Goal: Participate in discussion: Engage in conversation with other users on a specific topic

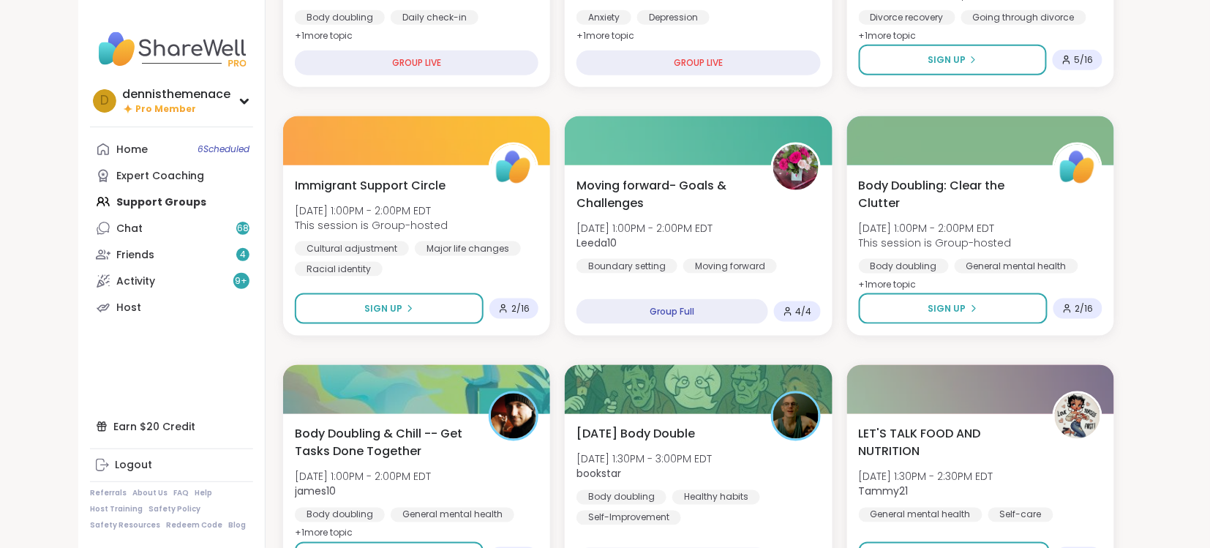
scroll to position [623, 0]
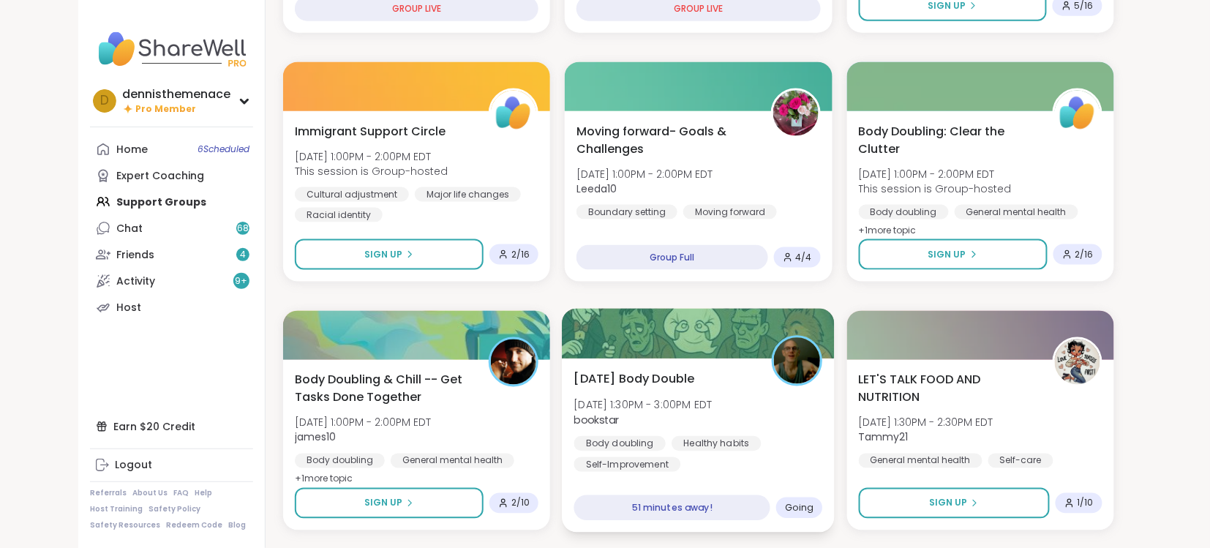
click at [664, 450] on div "Body doubling Healthy habits [MEDICAL_DATA]" at bounding box center [698, 454] width 249 height 36
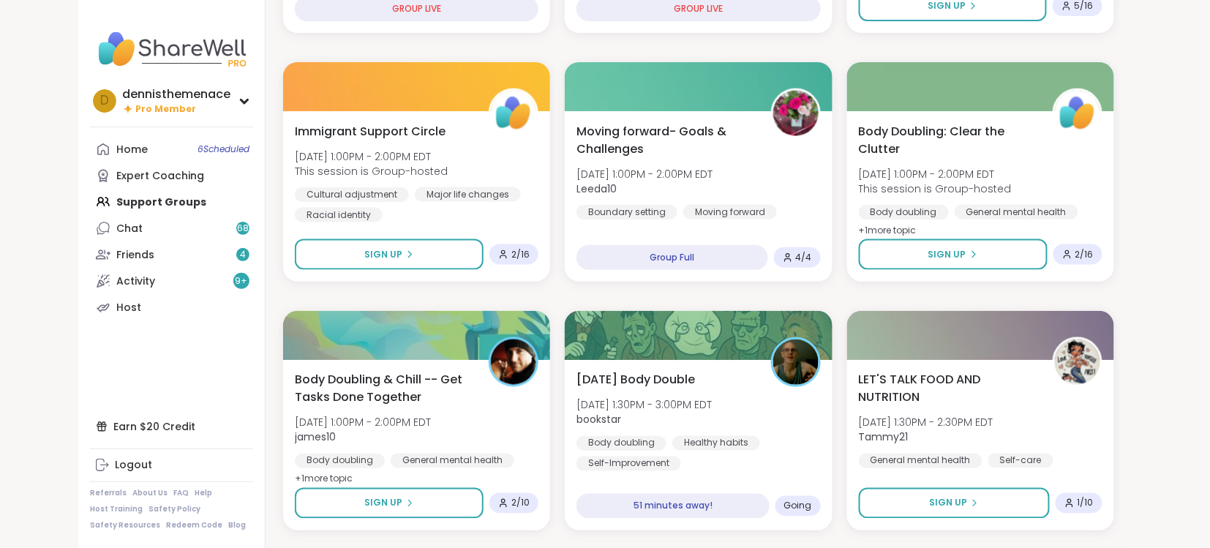
click at [235, 442] on div "Earn $20 Credit Logout Referrals About Us FAQ Help Host Training Safety Policy …" at bounding box center [171, 471] width 163 height 117
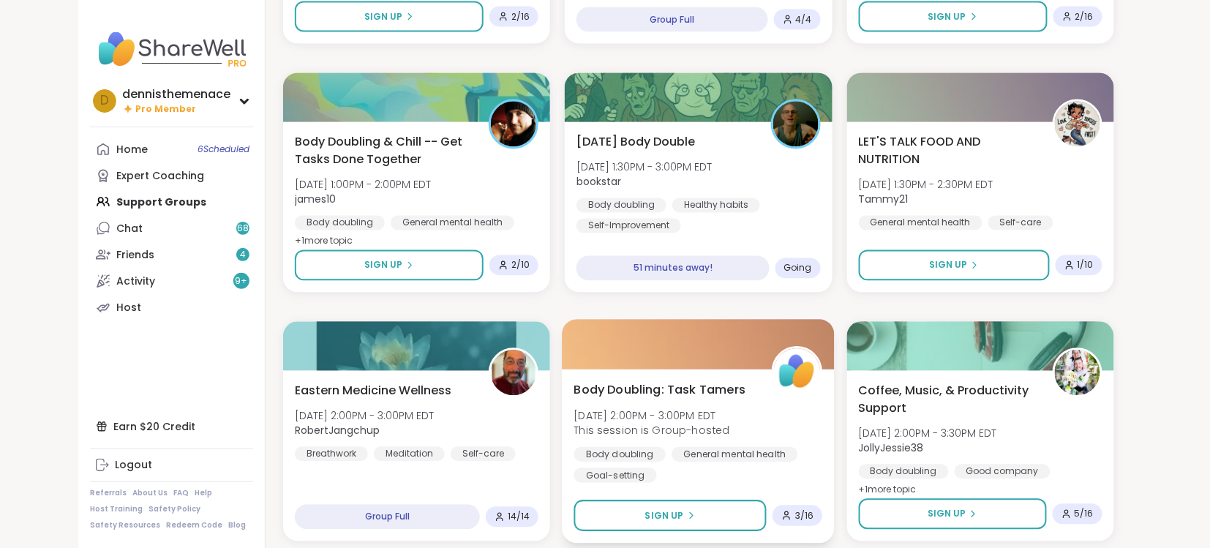
scroll to position [857, 0]
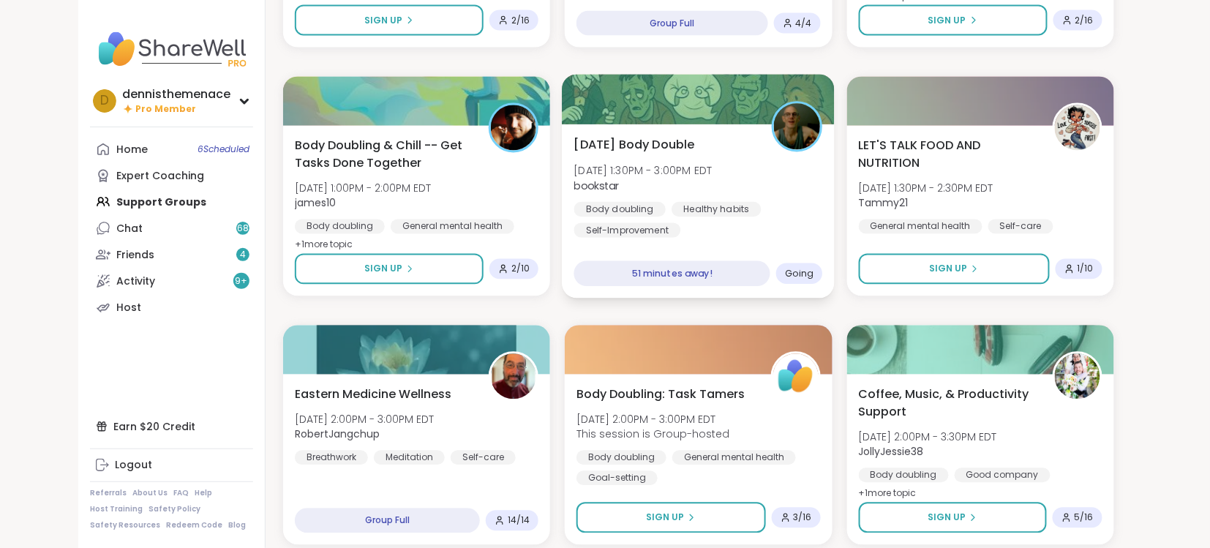
click at [674, 223] on div "Self-Improvement" at bounding box center [627, 230] width 107 height 15
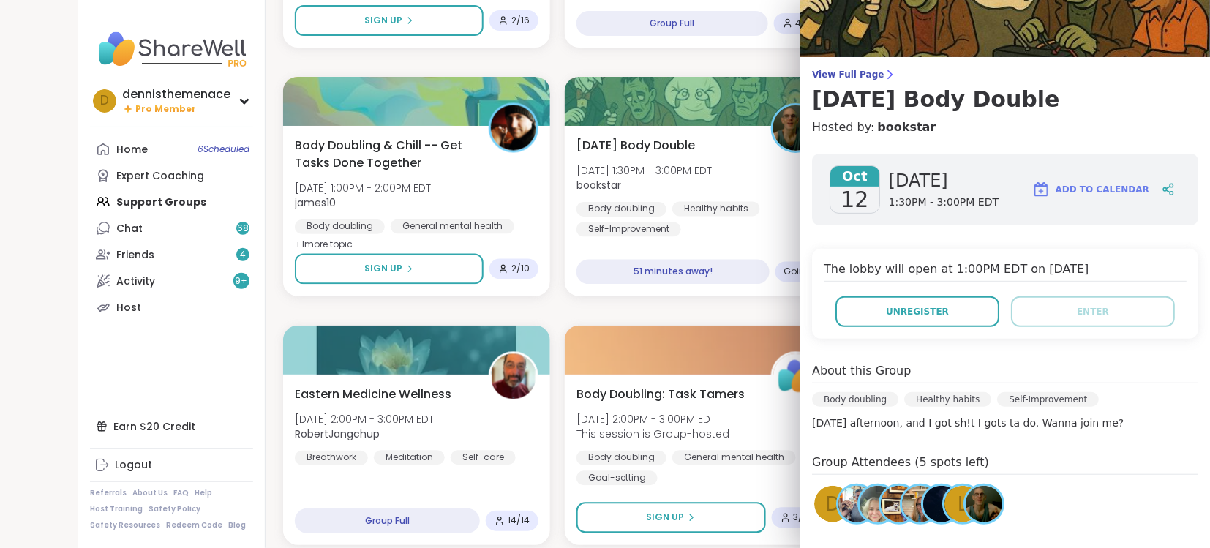
scroll to position [80, 0]
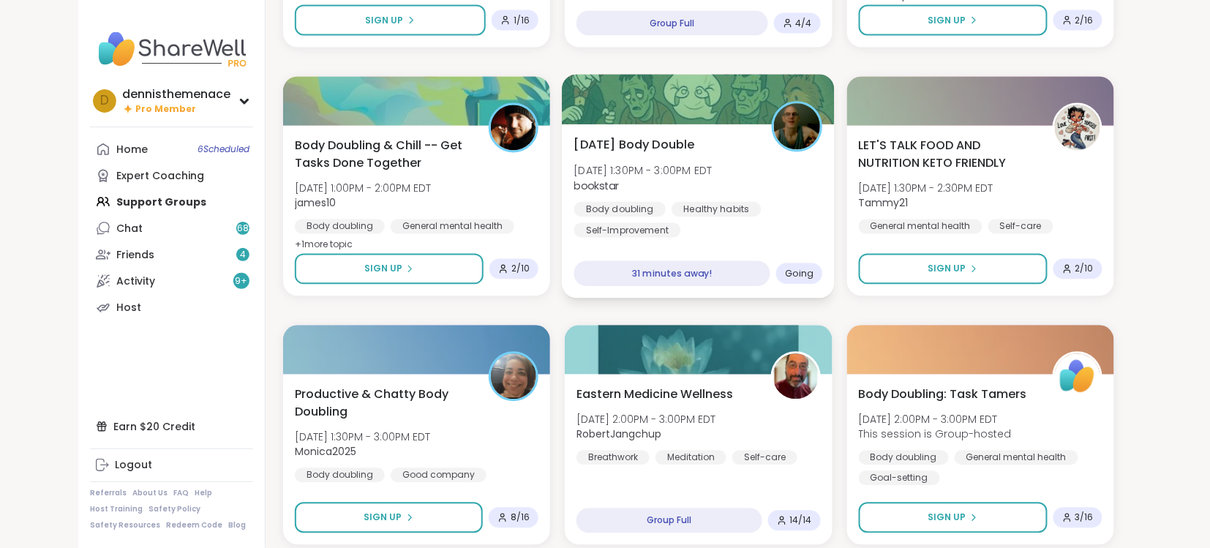
click at [696, 193] on div "[DATE] Body Double [DATE] 1:30PM - 3:00PM EDT bookstar Body doubling Healthy ha…" at bounding box center [698, 187] width 249 height 102
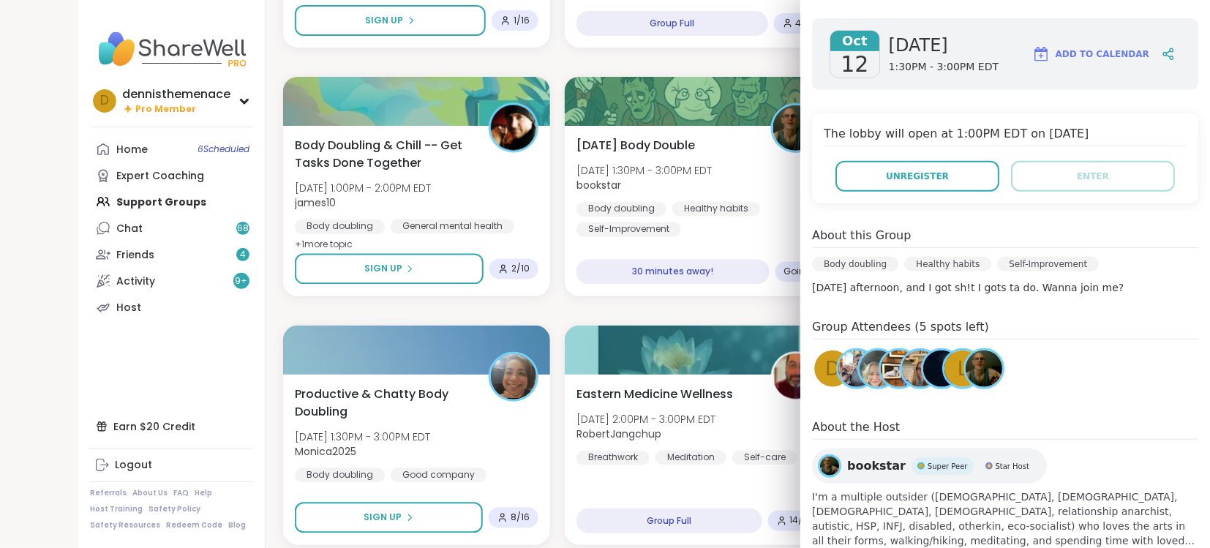
scroll to position [197, 0]
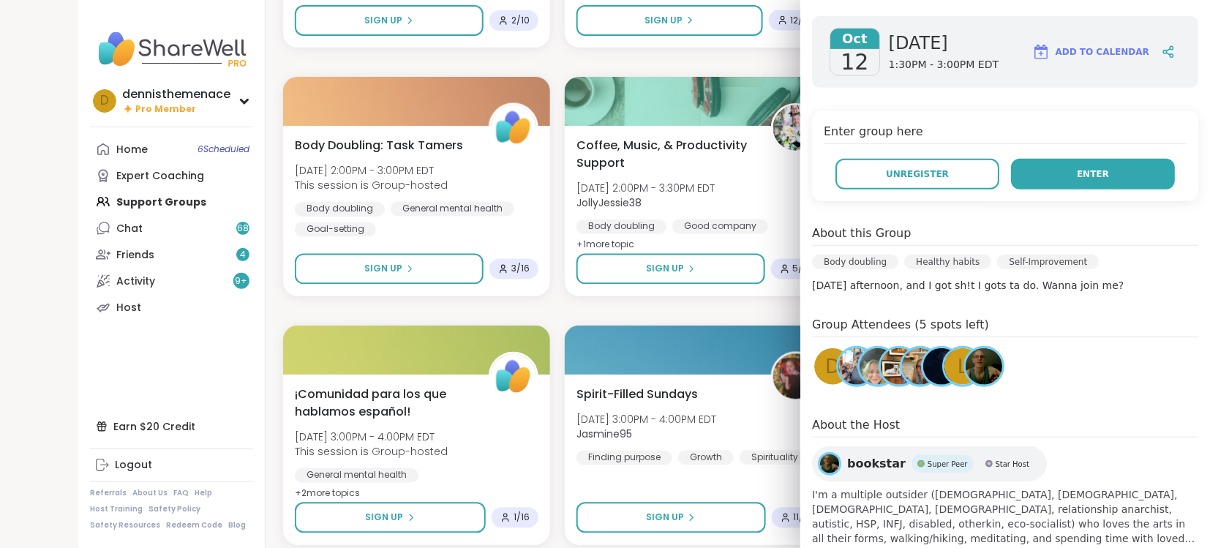
click at [1091, 177] on span "Enter" at bounding box center [1093, 173] width 32 height 13
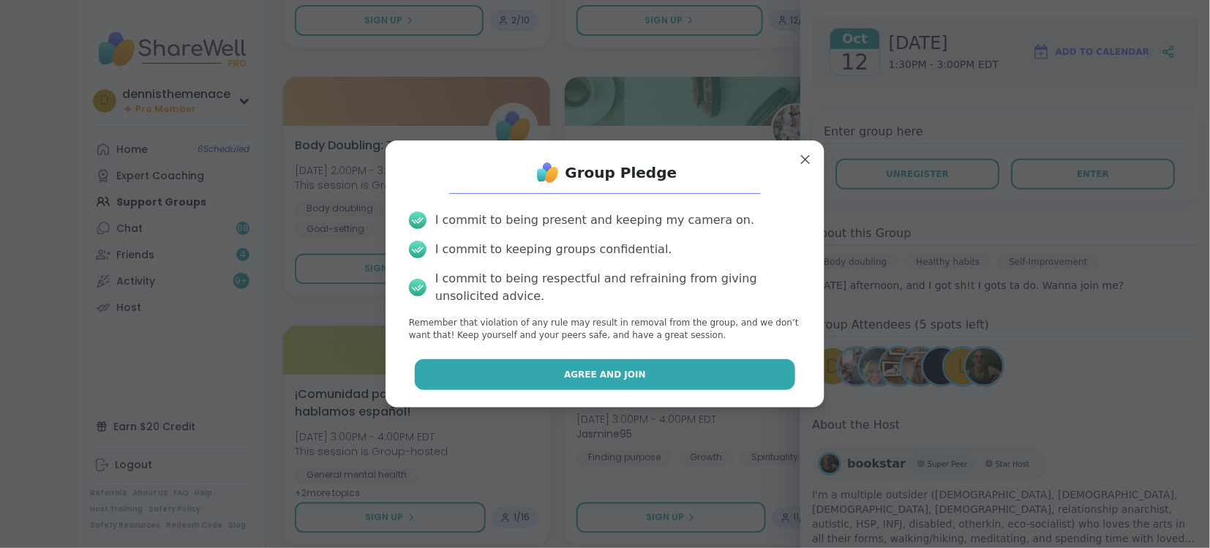
click at [613, 373] on span "Agree and Join" at bounding box center [605, 374] width 82 height 13
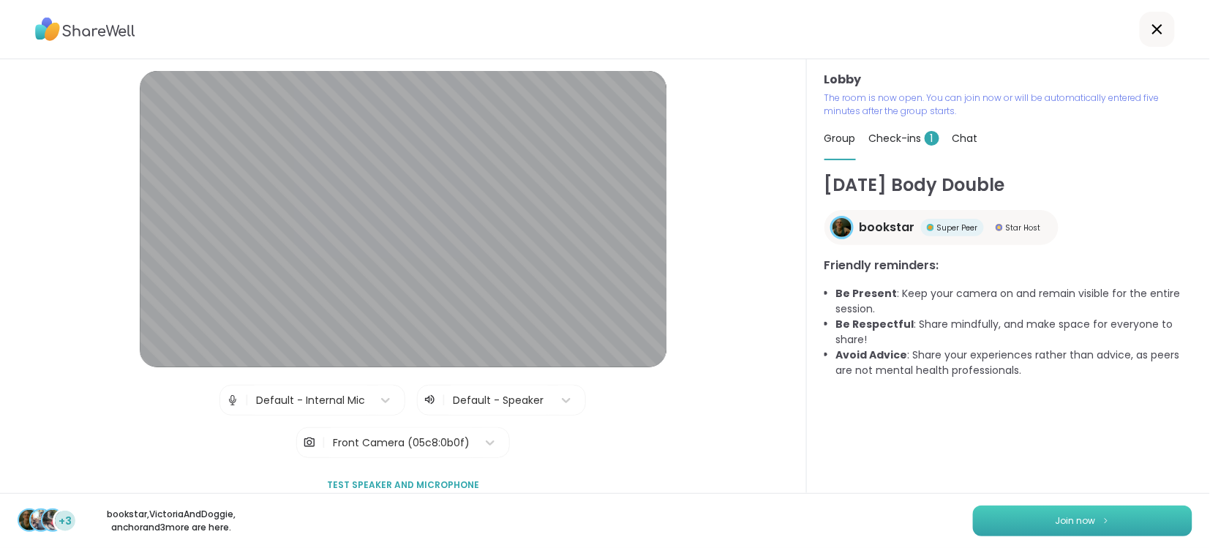
click at [1090, 520] on span "Join now" at bounding box center [1075, 520] width 40 height 13
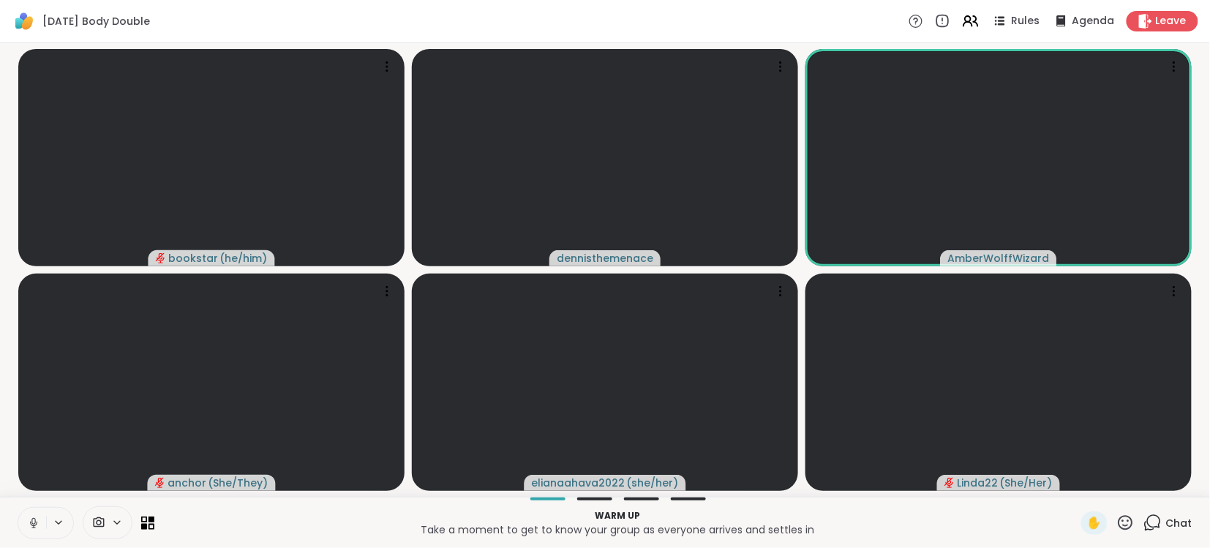
click at [31, 524] on icon at bounding box center [33, 523] width 7 height 4
click at [1181, 518] on span "Chat" at bounding box center [1179, 523] width 26 height 15
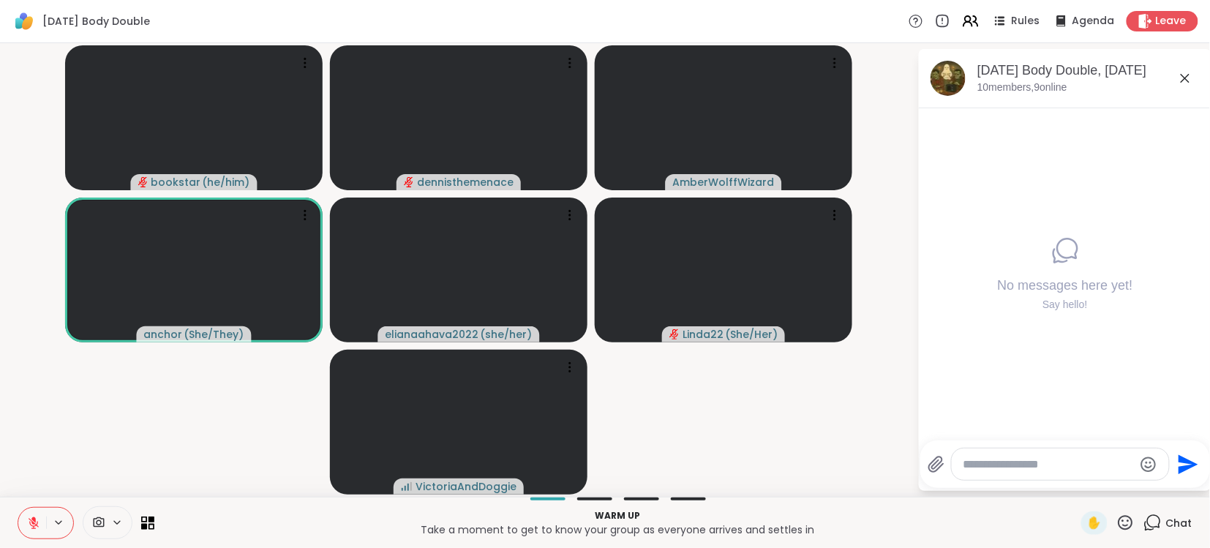
click at [31, 525] on icon at bounding box center [34, 523] width 10 height 10
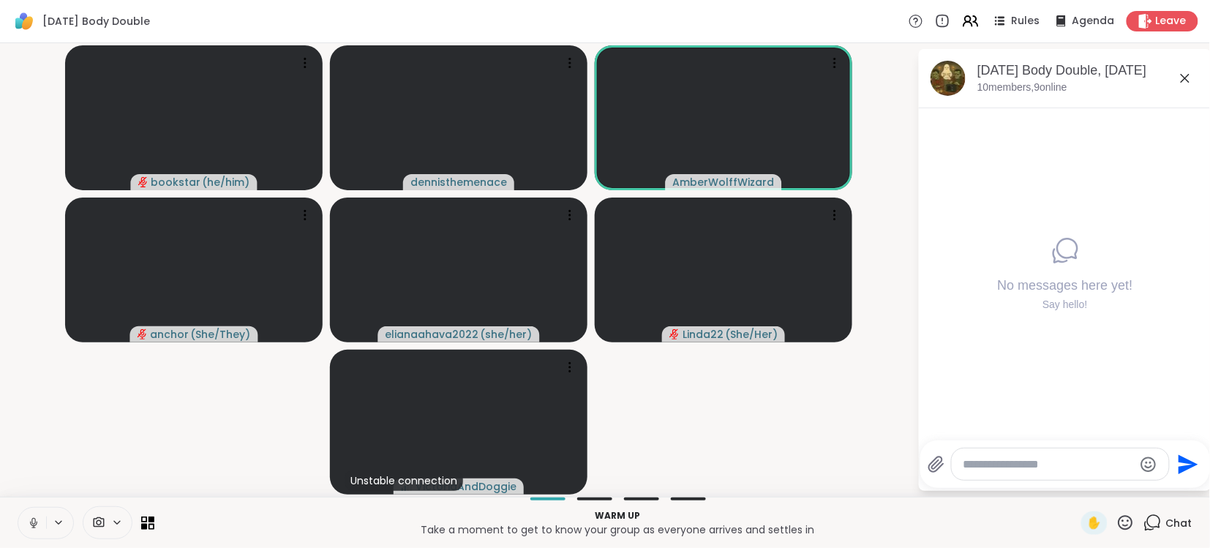
click at [37, 516] on icon at bounding box center [33, 522] width 13 height 13
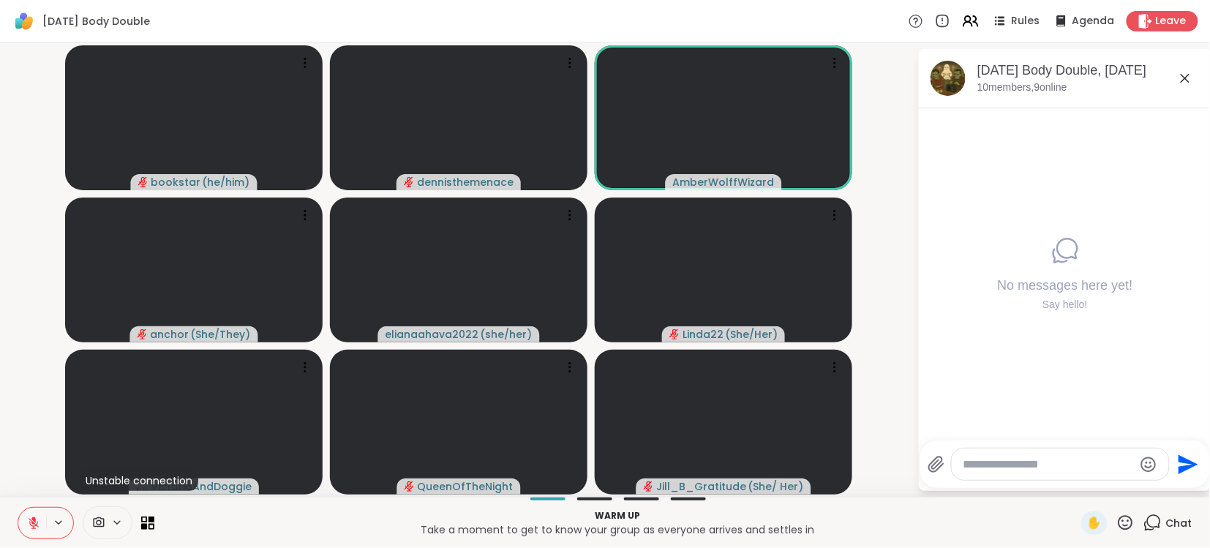
click at [31, 522] on icon at bounding box center [34, 523] width 10 height 10
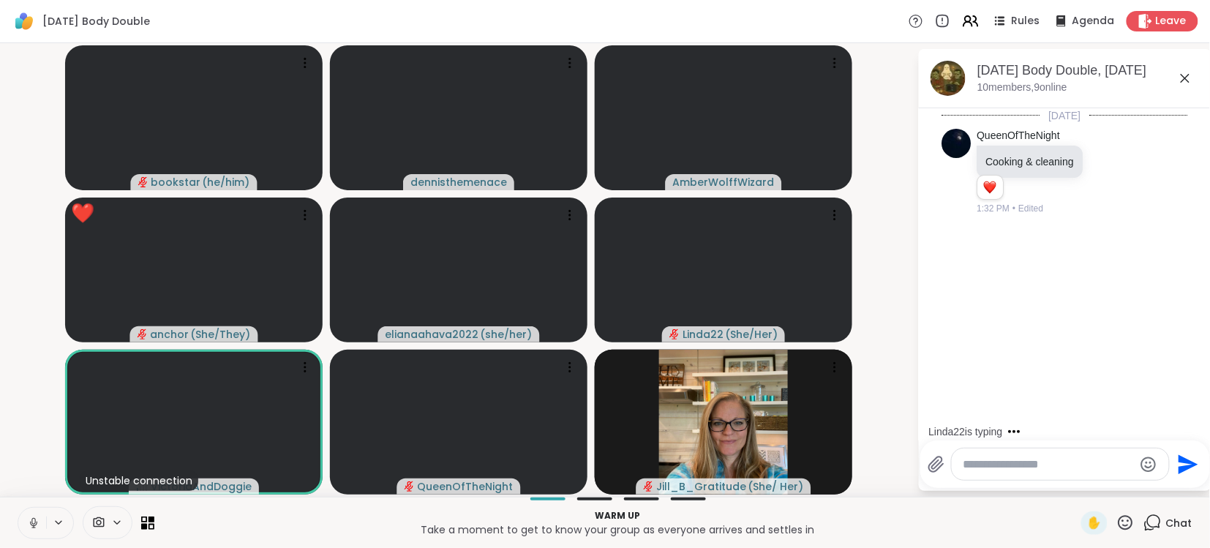
click at [28, 519] on icon at bounding box center [33, 522] width 13 height 13
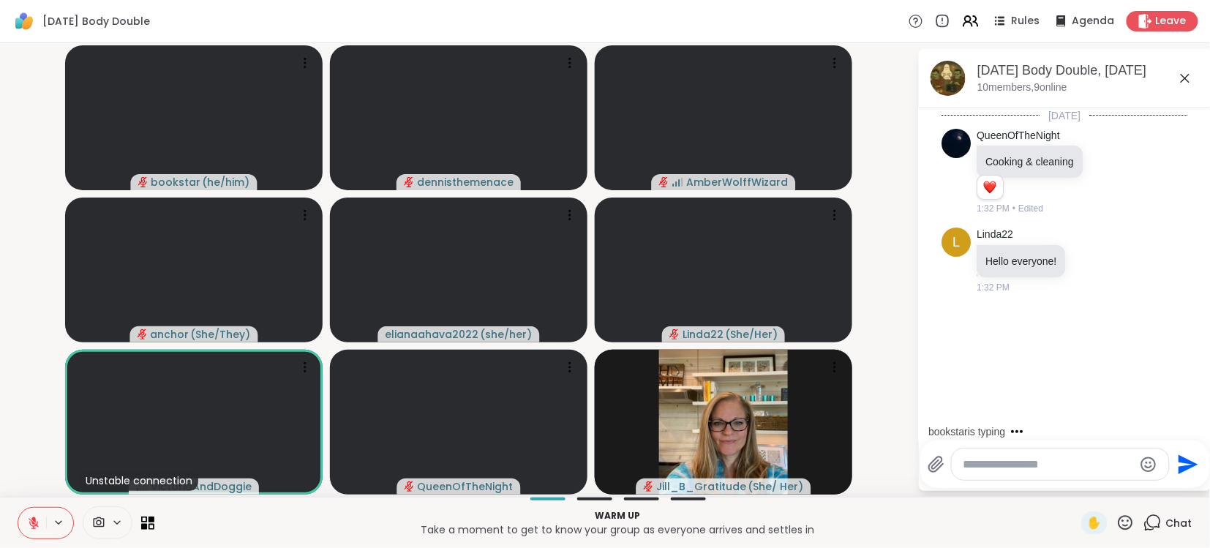
click at [1049, 460] on textarea "Type your message" at bounding box center [1048, 464] width 170 height 15
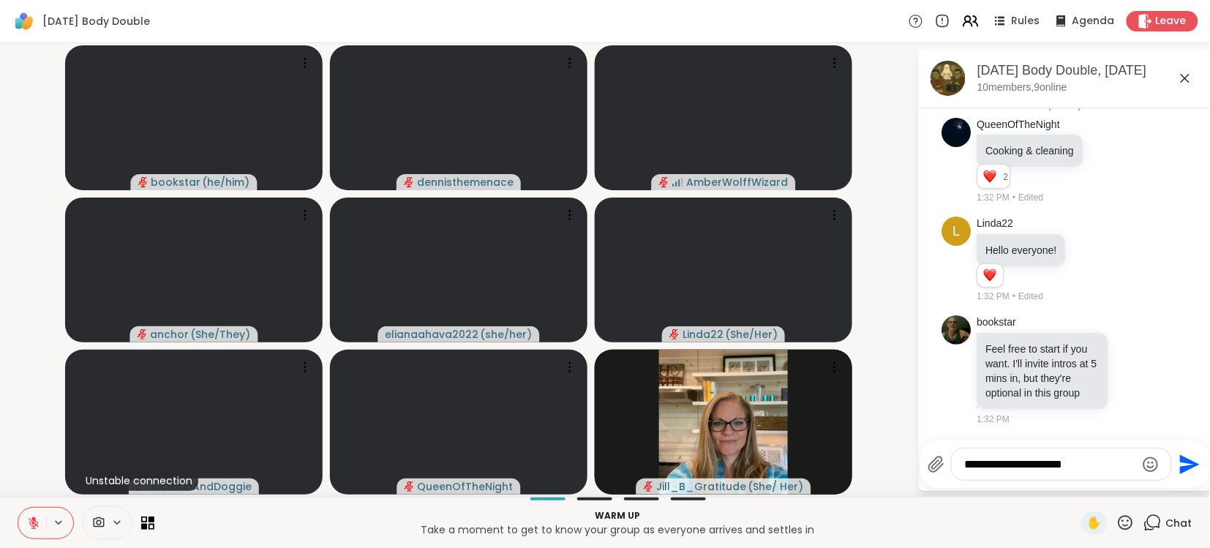
click at [787, 513] on p "Warm up" at bounding box center [617, 515] width 909 height 13
click at [1093, 469] on textarea "**********" at bounding box center [1050, 464] width 170 height 15
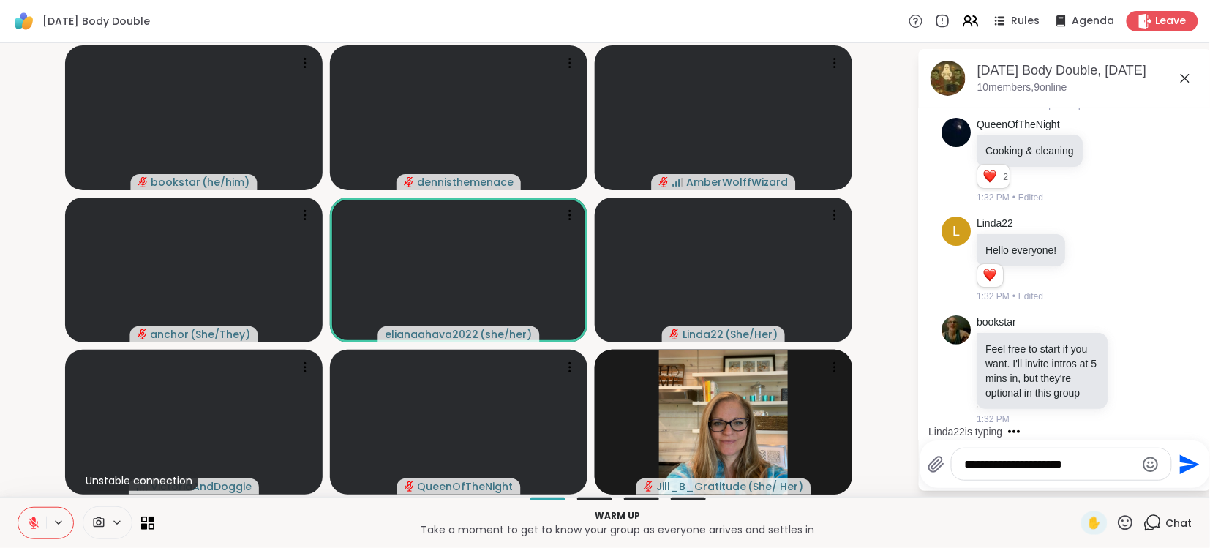
click at [1093, 469] on textarea "**********" at bounding box center [1050, 464] width 170 height 15
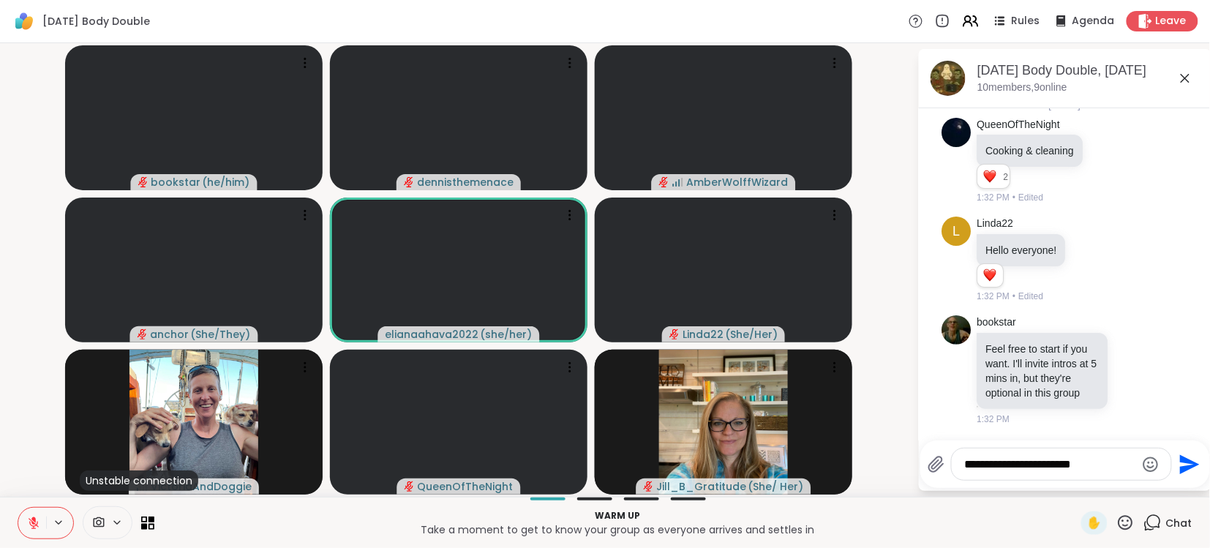
scroll to position [90, 0]
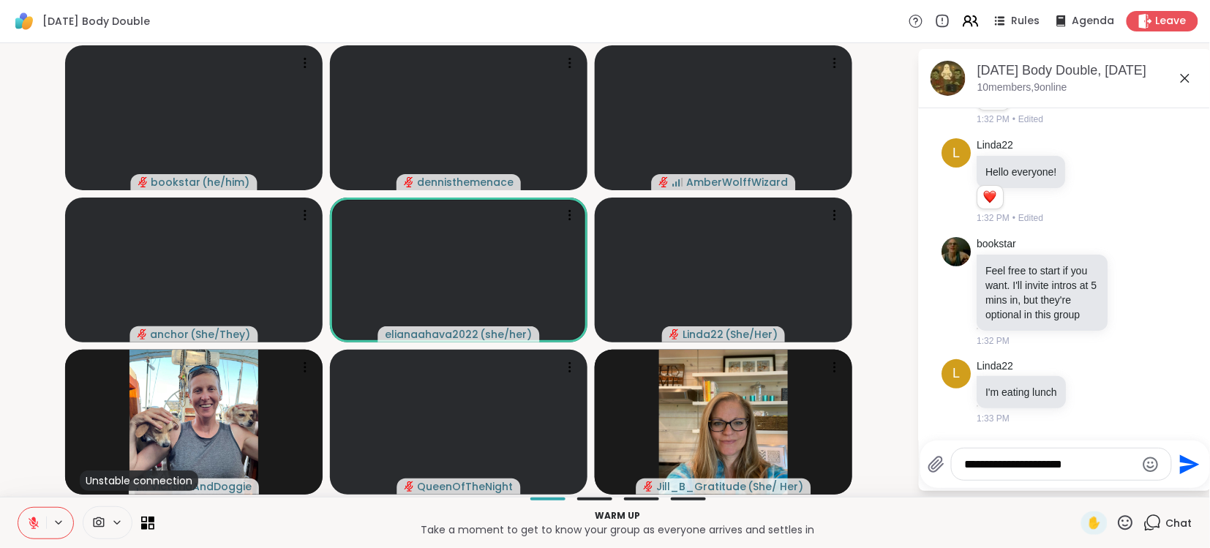
click at [1086, 474] on div "**********" at bounding box center [1060, 463] width 219 height 31
click at [1085, 467] on textarea "**********" at bounding box center [1050, 464] width 170 height 15
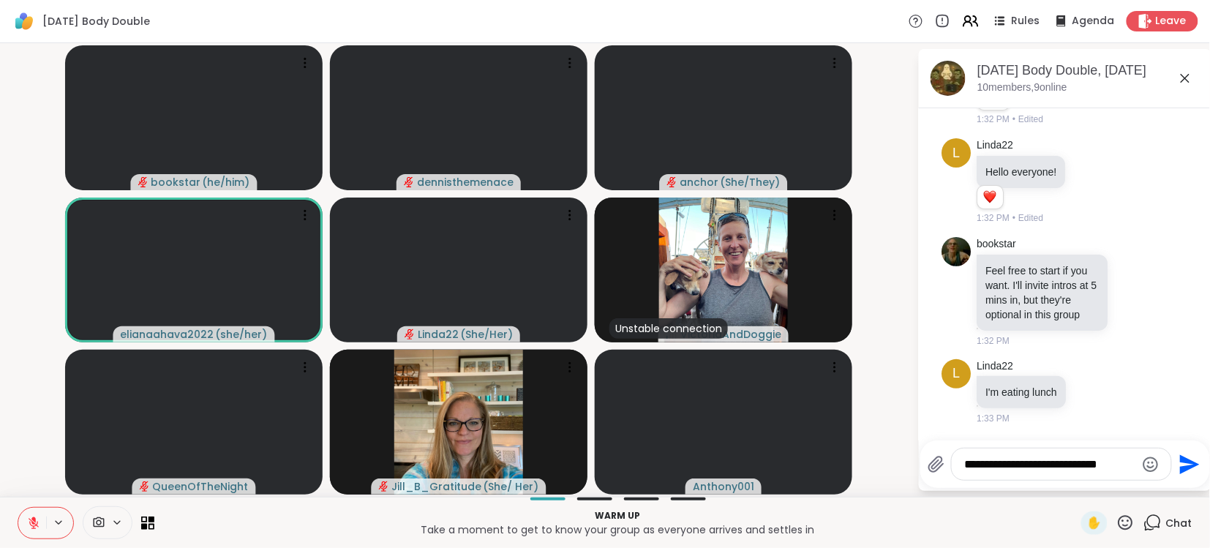
type textarea "**********"
click at [1191, 460] on icon "Send" at bounding box center [1187, 464] width 23 height 23
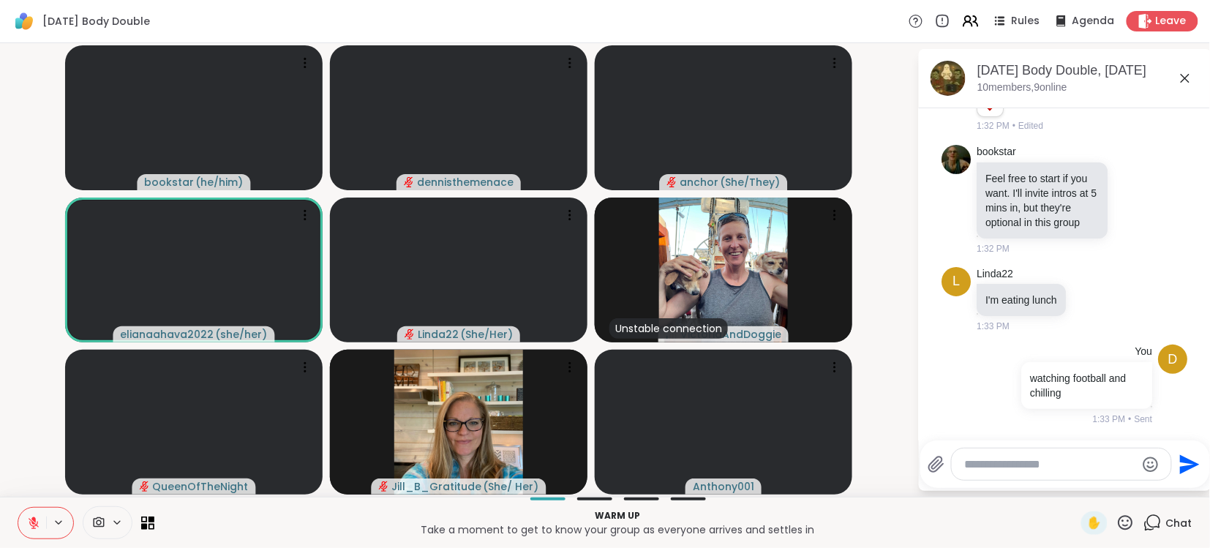
click at [1192, 460] on icon "Send" at bounding box center [1187, 464] width 23 height 23
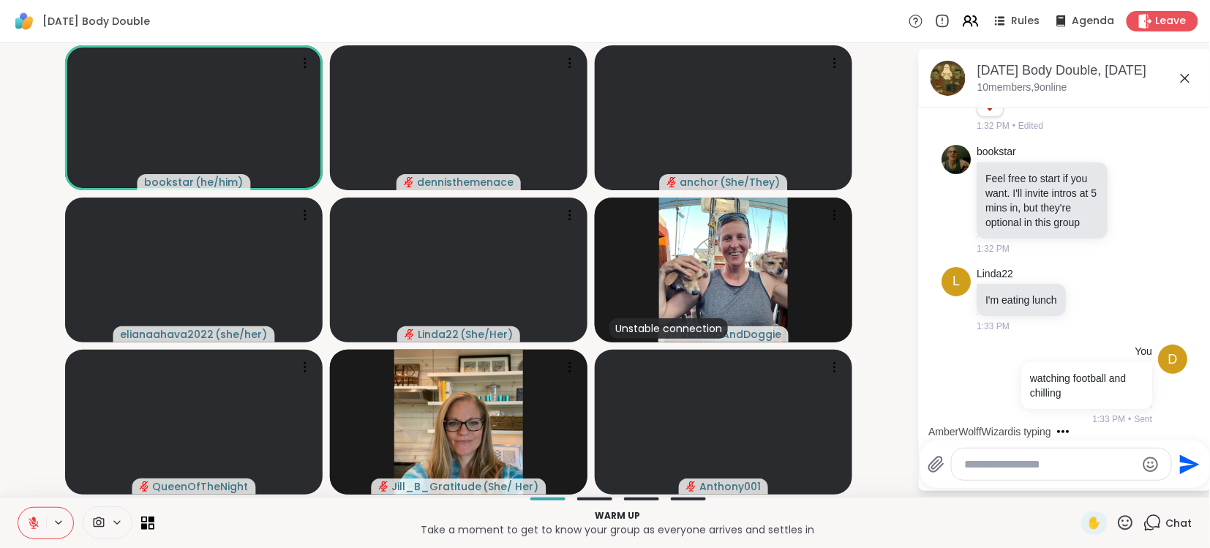
click at [31, 520] on icon at bounding box center [33, 522] width 13 height 13
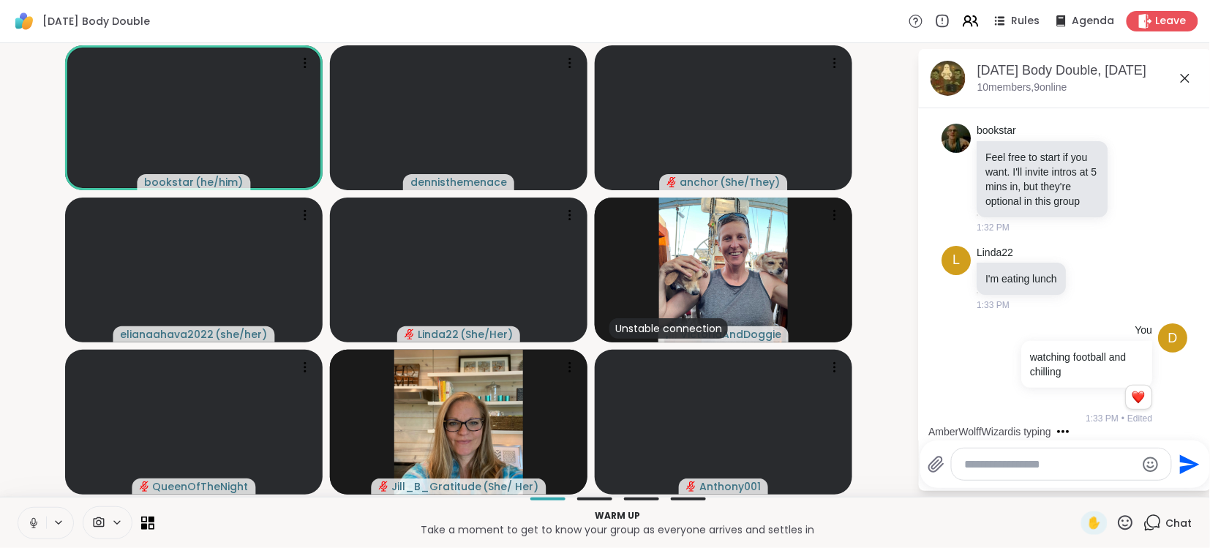
click at [31, 520] on icon at bounding box center [33, 521] width 4 height 7
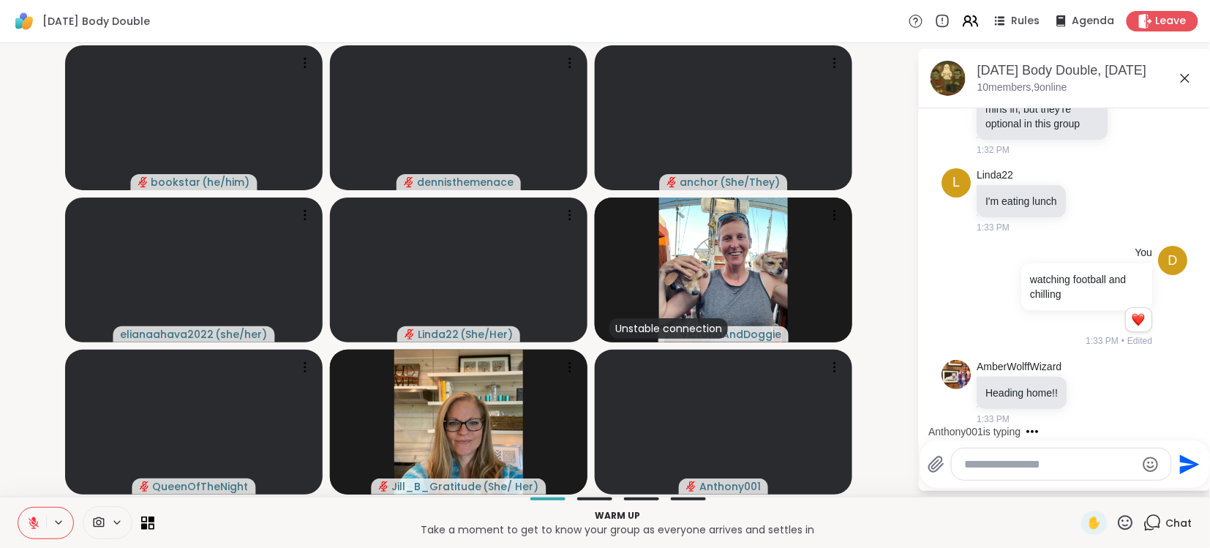
click at [1129, 464] on textarea "Type your message" at bounding box center [1050, 464] width 170 height 15
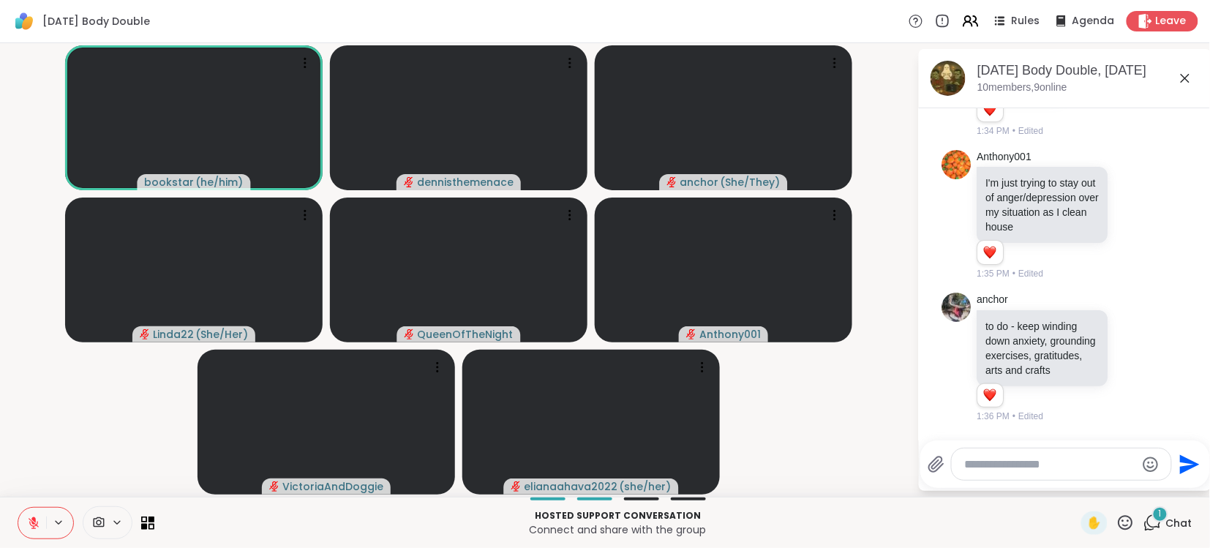
scroll to position [697, 0]
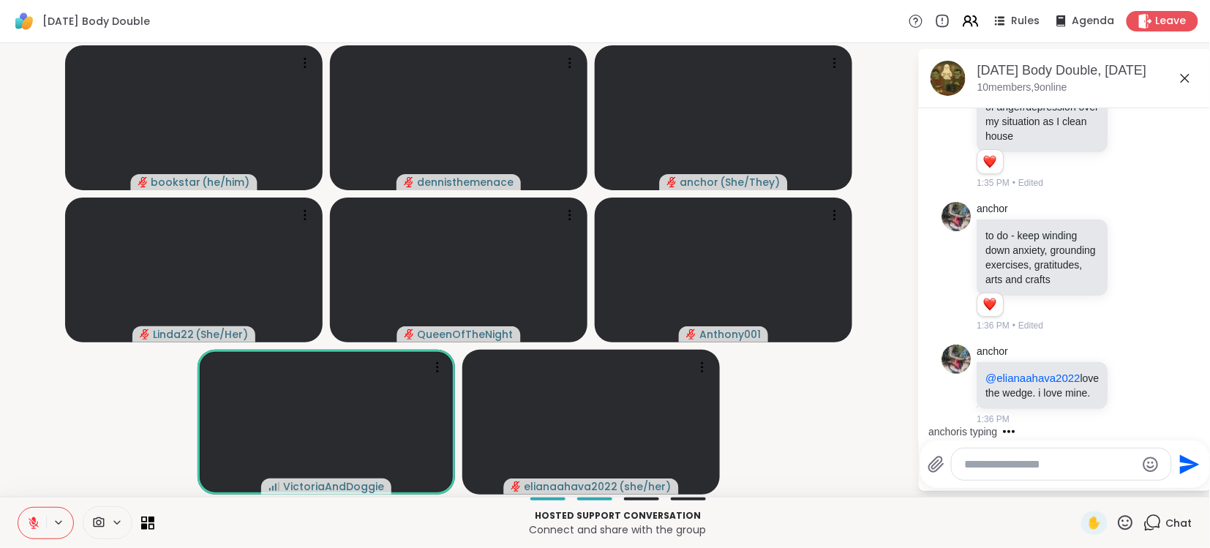
click at [32, 523] on icon at bounding box center [34, 523] width 10 height 10
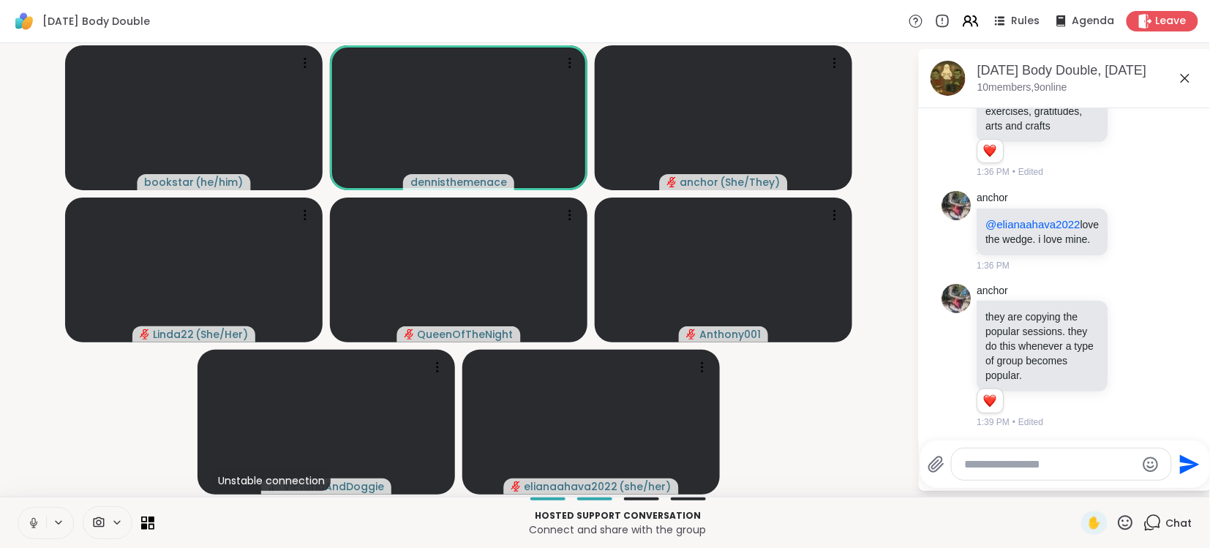
scroll to position [854, 0]
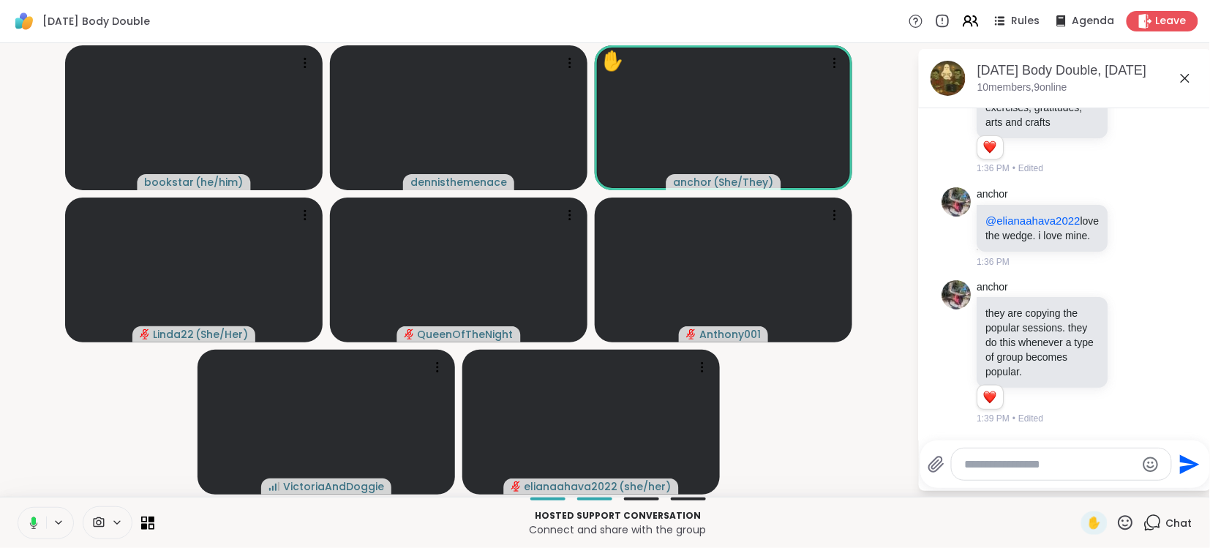
click at [32, 523] on icon at bounding box center [33, 520] width 4 height 8
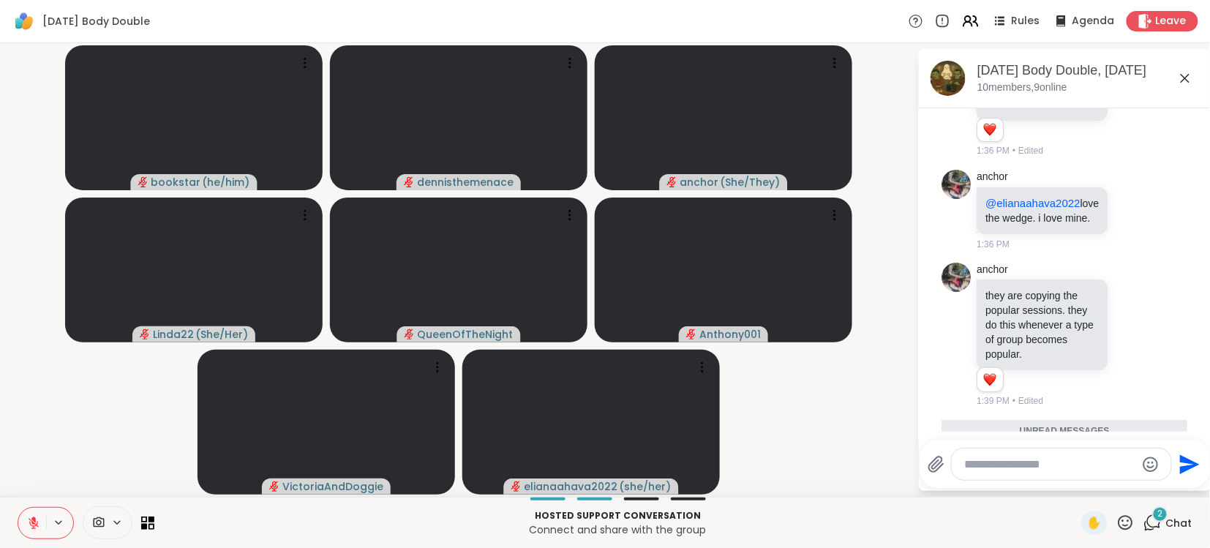
scroll to position [1147, 0]
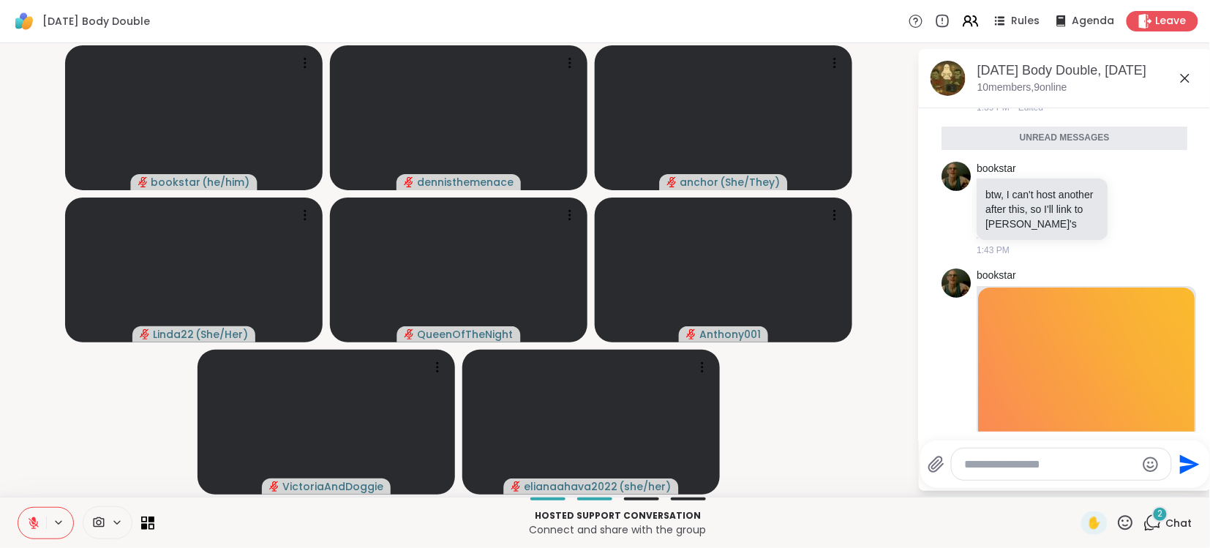
click at [1083, 470] on textarea "Type your message" at bounding box center [1050, 464] width 170 height 15
click at [1077, 418] on img at bounding box center [1087, 378] width 216 height 182
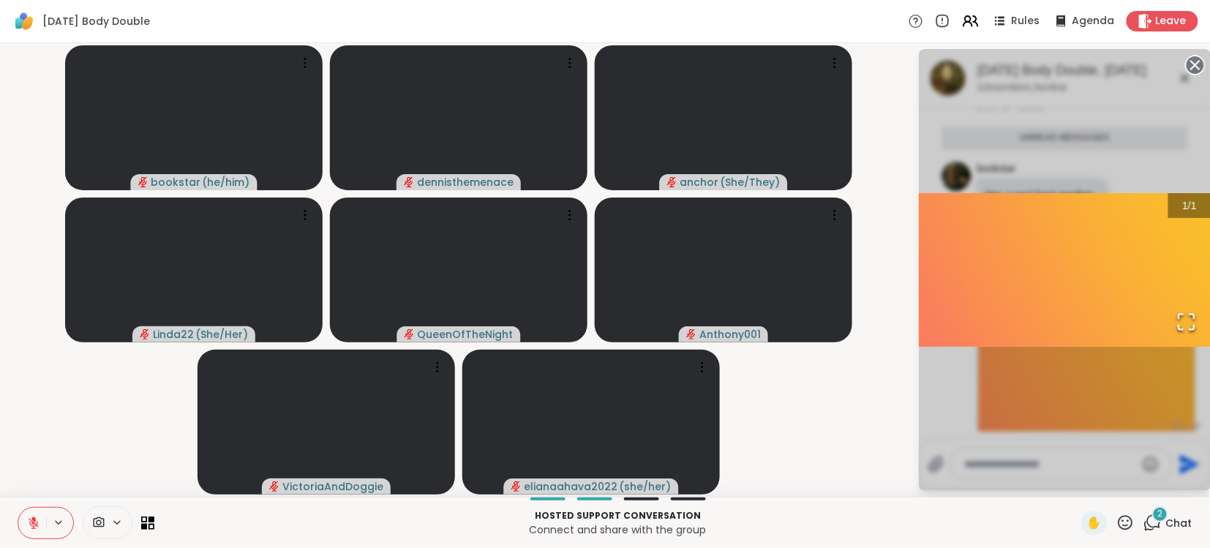
click at [1077, 418] on div "1 / 1" at bounding box center [1065, 270] width 293 height 442
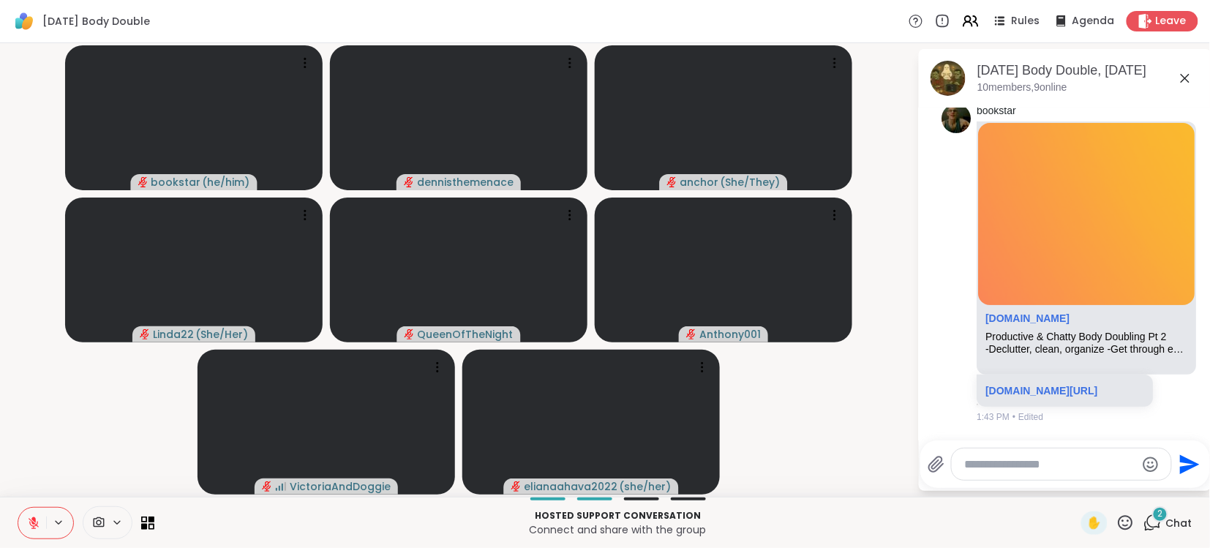
scroll to position [1338, 0]
click at [1046, 385] on link "[DOMAIN_NAME][URL]" at bounding box center [1042, 391] width 112 height 12
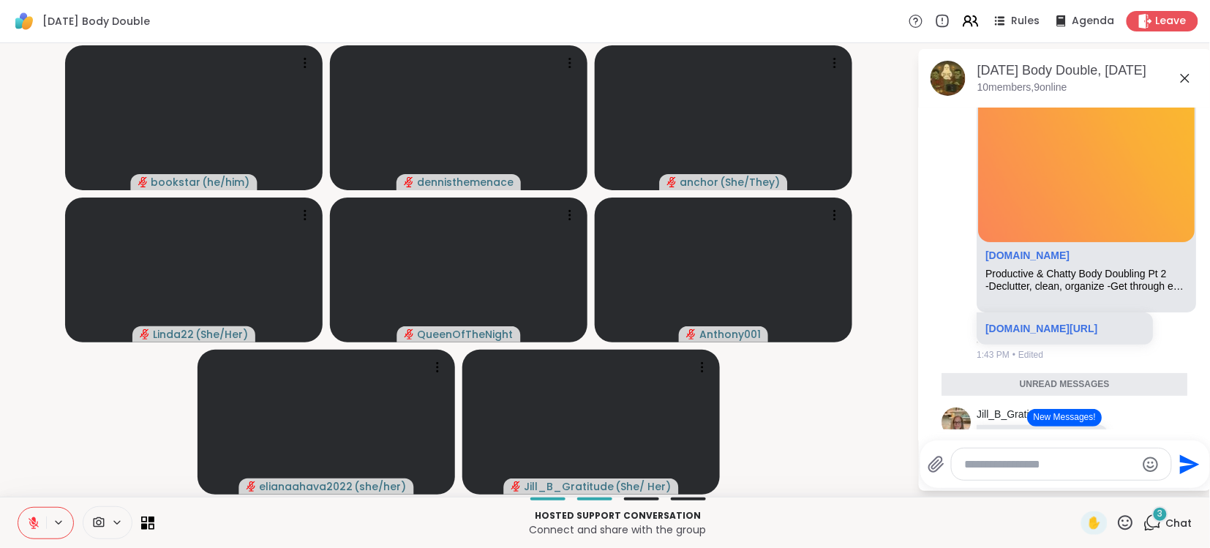
scroll to position [1494, 0]
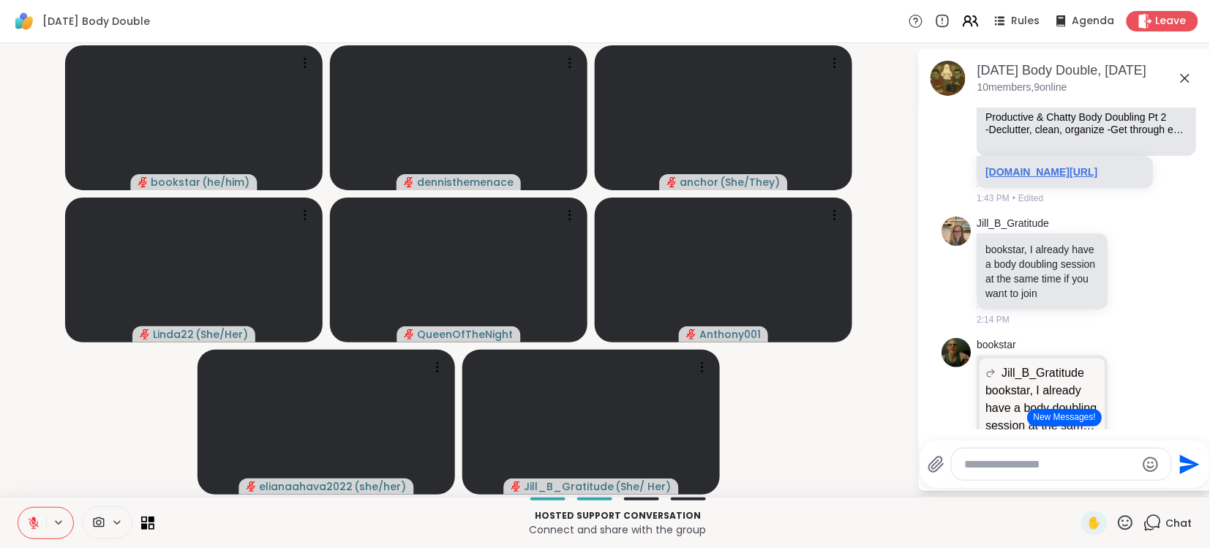
click at [1022, 178] on link "[DOMAIN_NAME][URL]" at bounding box center [1042, 172] width 112 height 12
click at [35, 525] on icon at bounding box center [33, 522] width 13 height 13
click at [36, 524] on icon at bounding box center [33, 523] width 7 height 4
click at [37, 525] on icon at bounding box center [34, 523] width 10 height 10
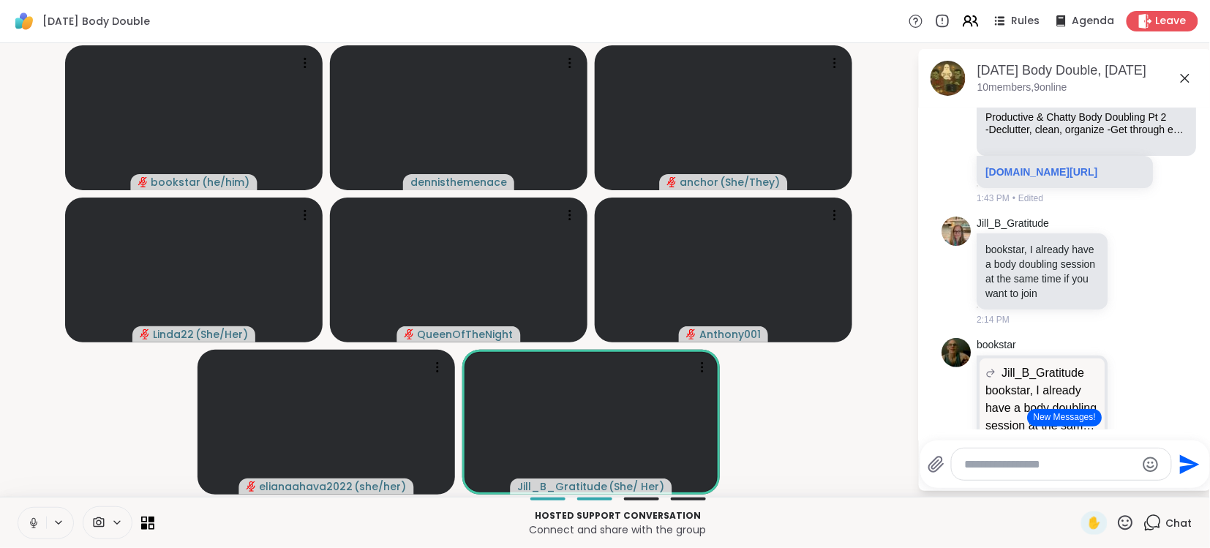
click at [90, 482] on video-player-container "bookstar ( he/him ) dennisthemenace anchor ( She/They ) Linda22 ( She/Her ) Que…" at bounding box center [459, 270] width 900 height 442
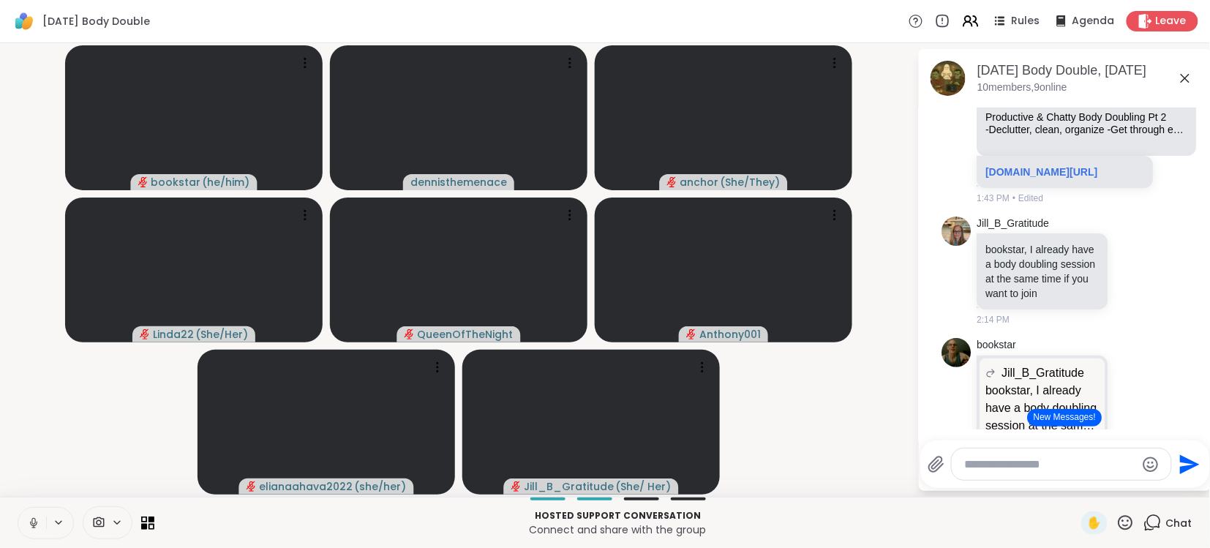
click at [37, 521] on icon at bounding box center [33, 522] width 13 height 13
click at [37, 521] on icon at bounding box center [34, 523] width 10 height 10
click at [43, 522] on button at bounding box center [32, 523] width 28 height 31
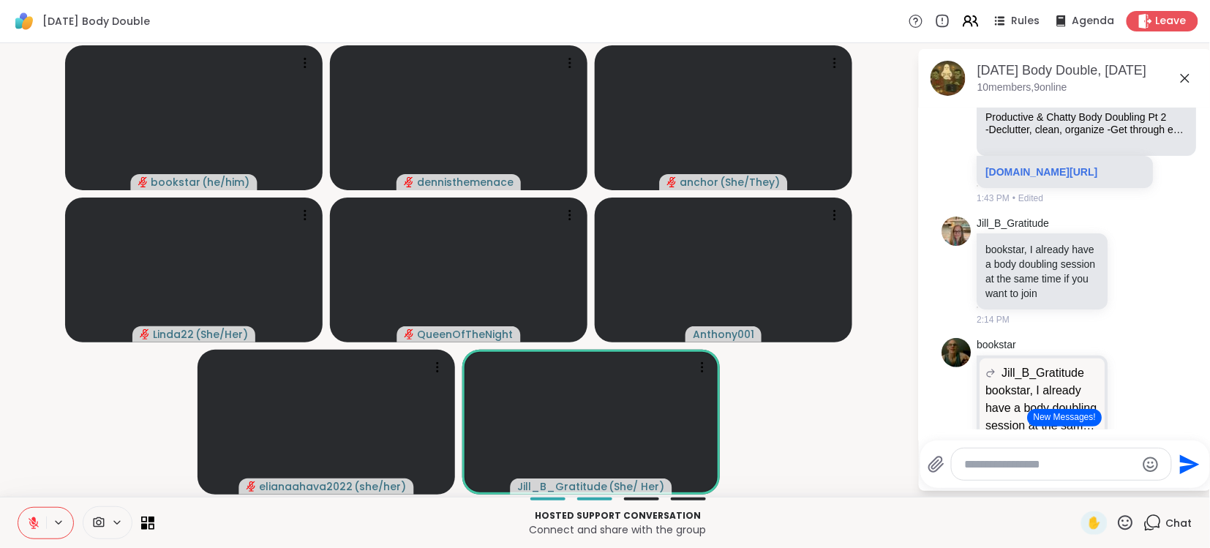
click at [32, 528] on icon at bounding box center [34, 523] width 10 height 10
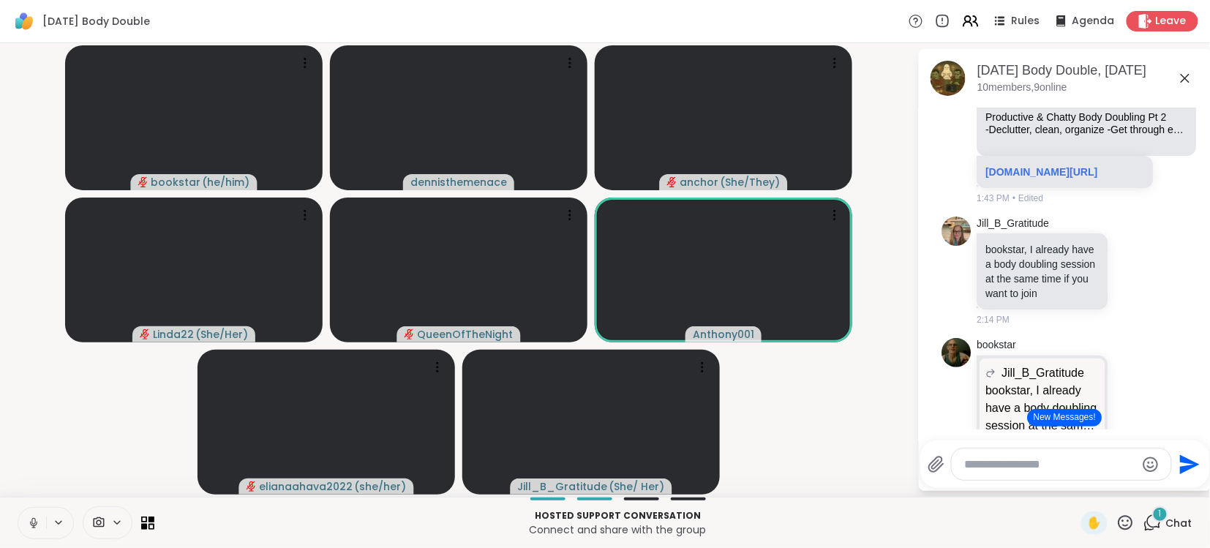
click at [33, 524] on icon at bounding box center [33, 522] width 13 height 13
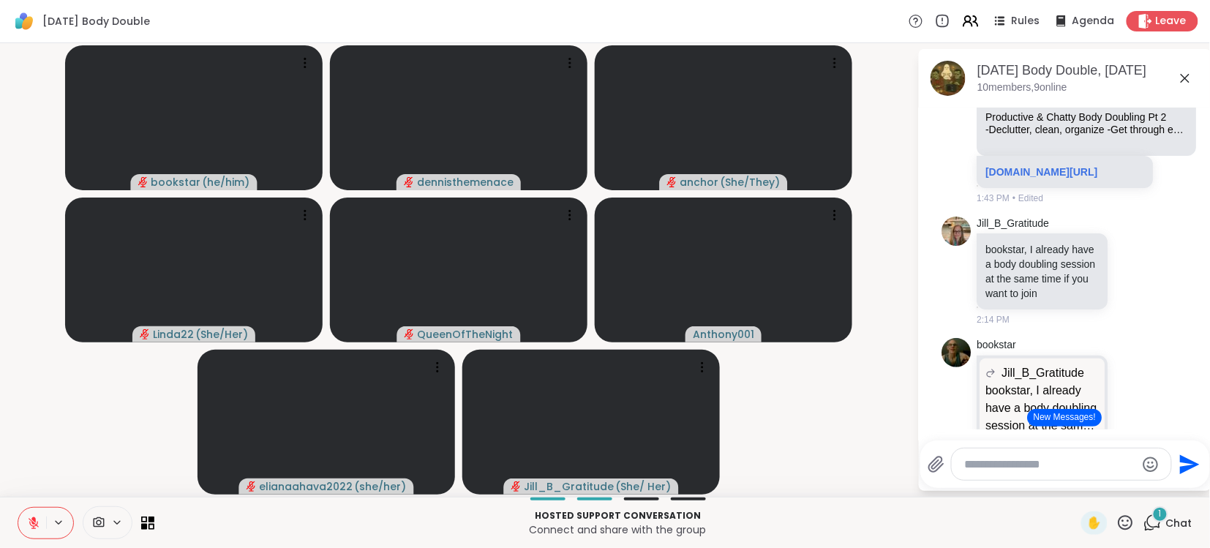
click at [33, 522] on icon at bounding box center [34, 523] width 10 height 10
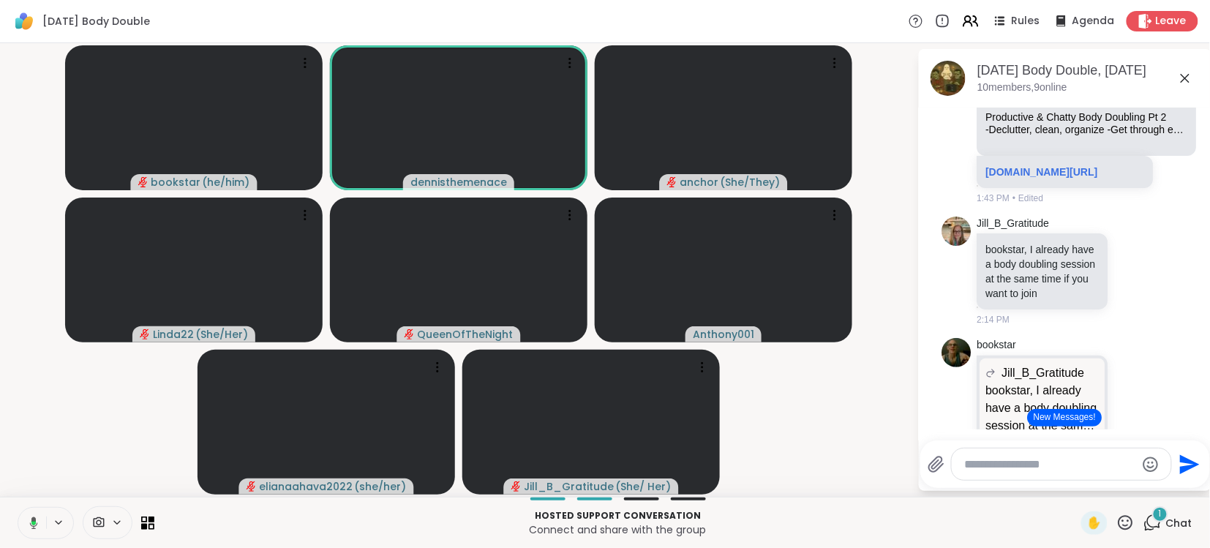
click at [33, 522] on icon at bounding box center [33, 523] width 4 height 4
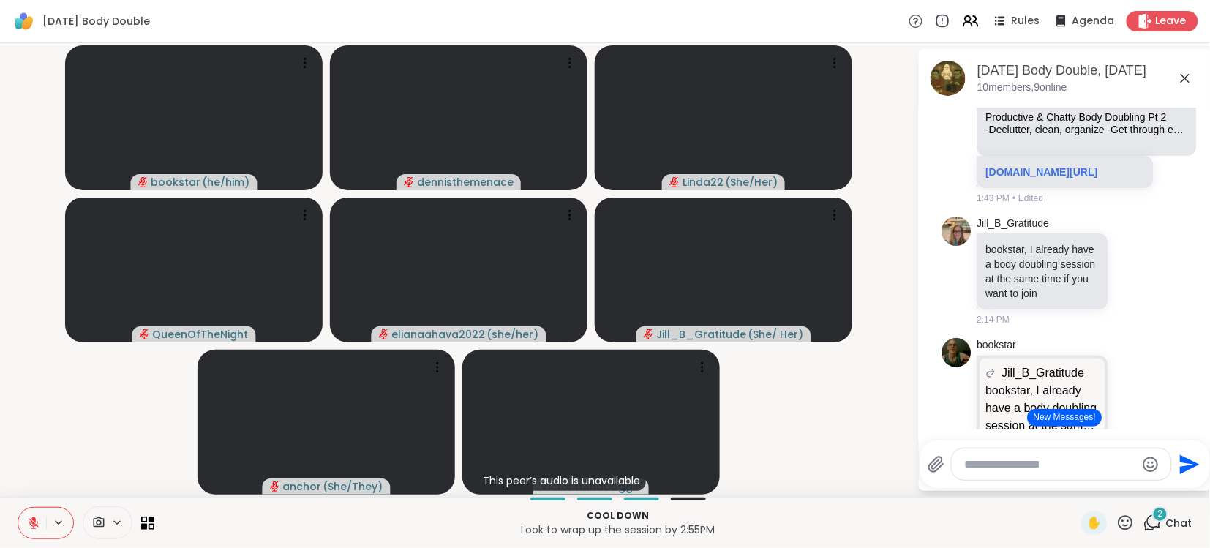
click at [1066, 420] on button "New Messages!" at bounding box center [1065, 418] width 74 height 18
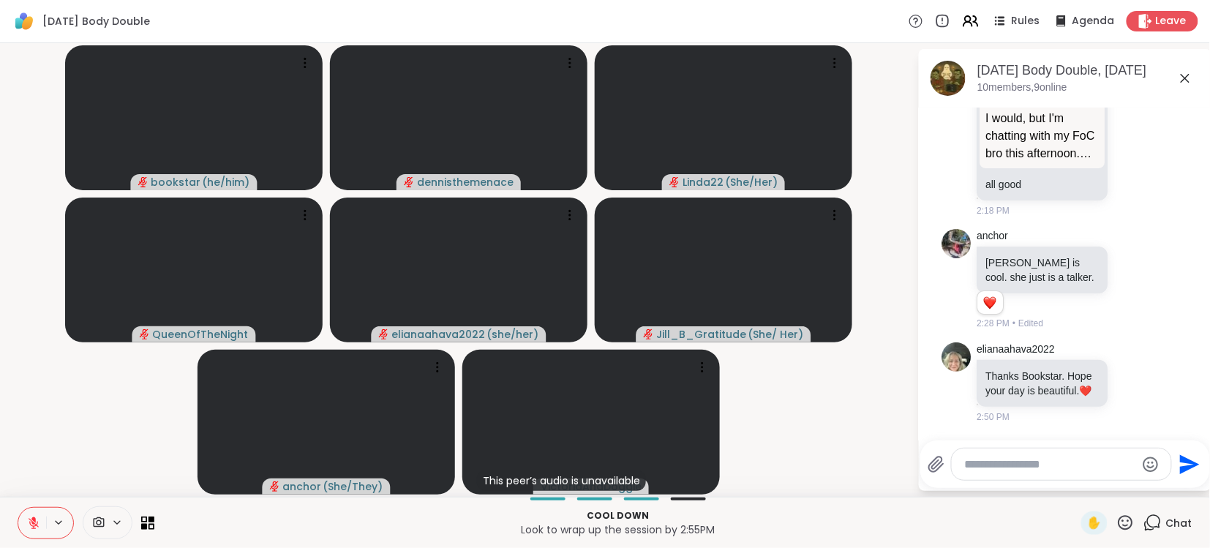
scroll to position [3, 0]
click at [1076, 463] on textarea "Type your message" at bounding box center [1050, 464] width 170 height 15
click at [799, 485] on video-player-container "bookstar ( he/him ) dennisthemenace Linda22 ( She/Her ) QueenOfTheNight elianaa…" at bounding box center [459, 270] width 900 height 442
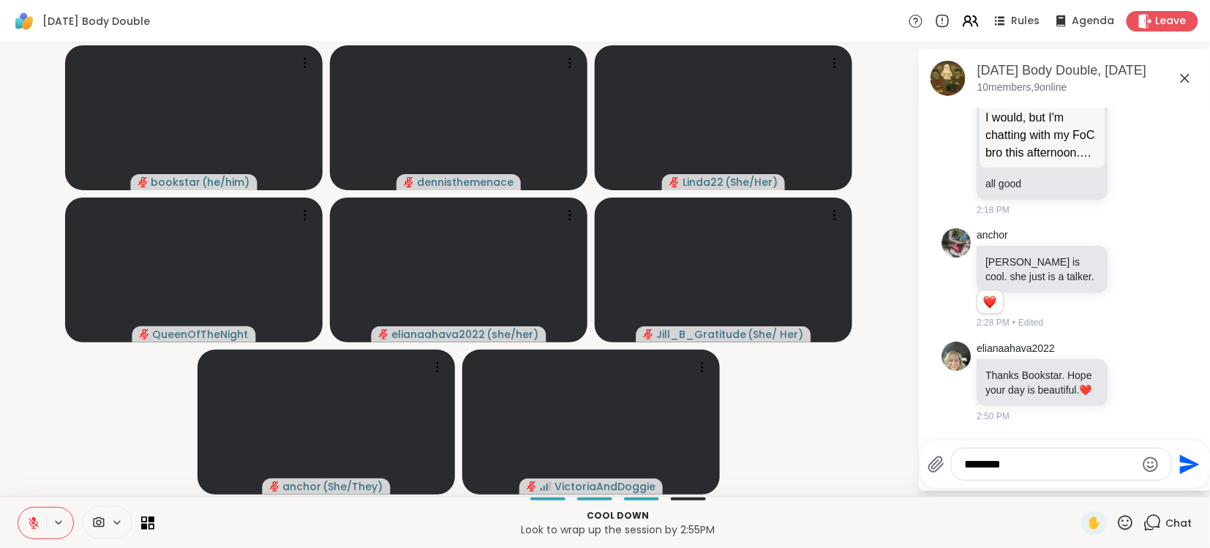
click at [1039, 471] on div "********" at bounding box center [1060, 463] width 219 height 31
click at [1030, 458] on textarea "********" at bounding box center [1050, 464] width 170 height 15
type textarea "**********"
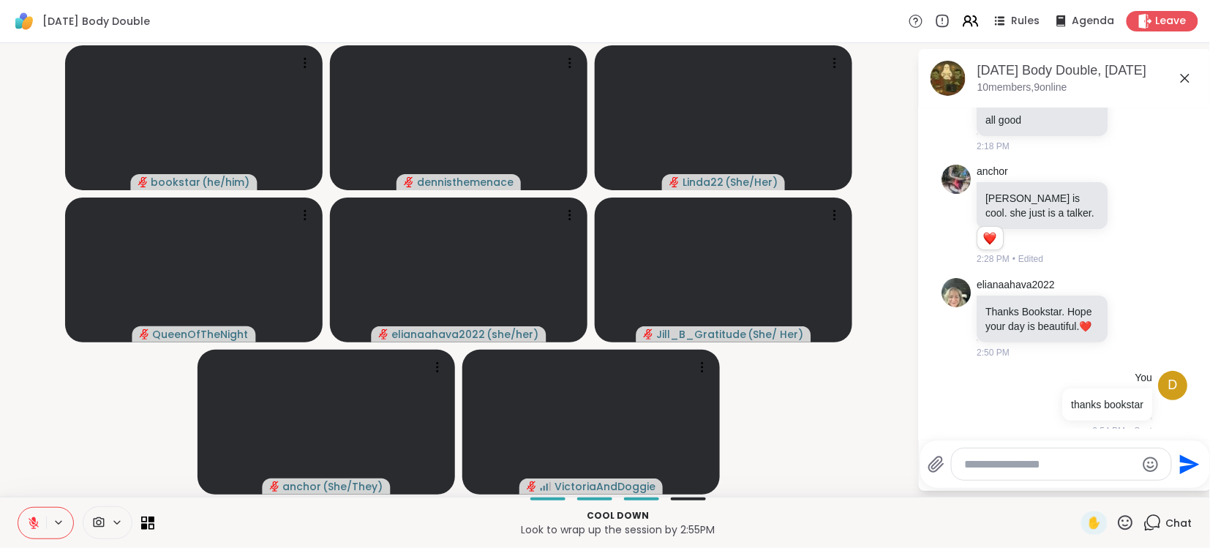
scroll to position [2149, 0]
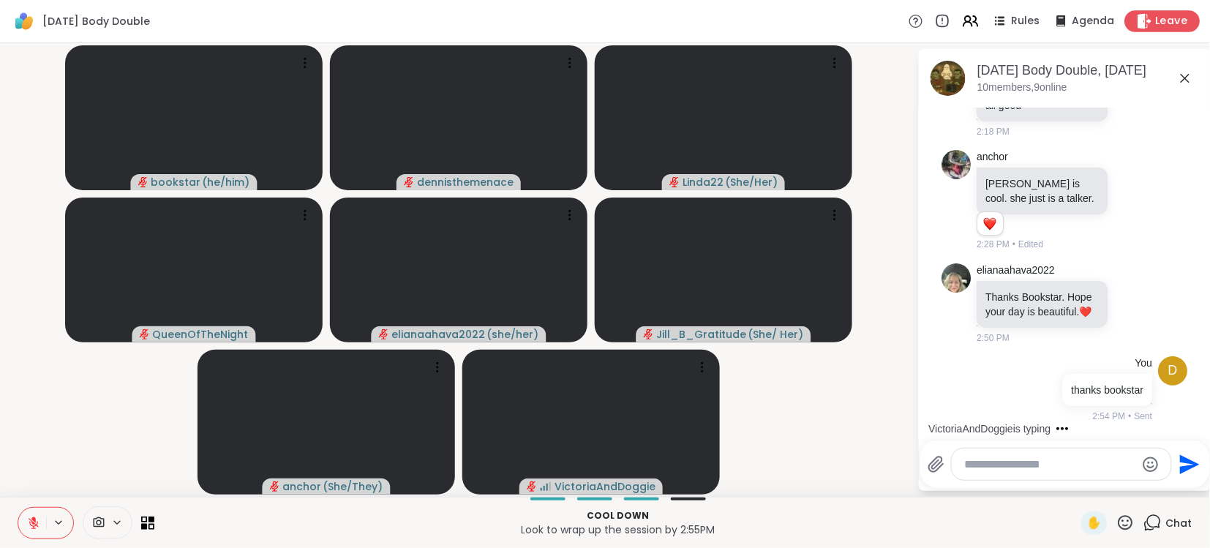
click at [1169, 24] on span "Leave" at bounding box center [1172, 21] width 32 height 15
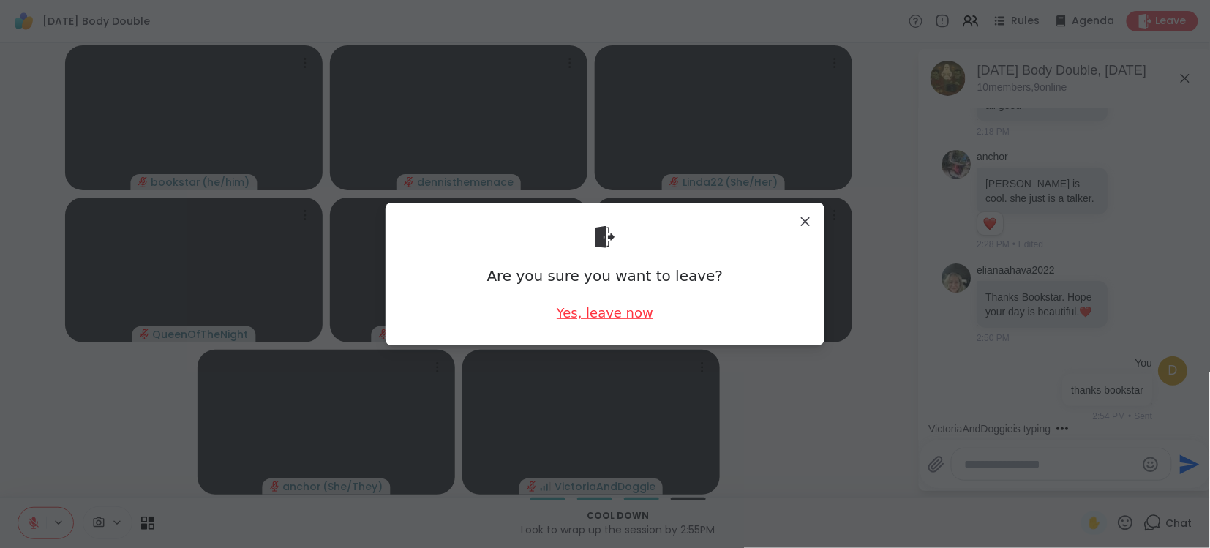
click at [598, 316] on div "Yes, leave now" at bounding box center [605, 313] width 97 height 18
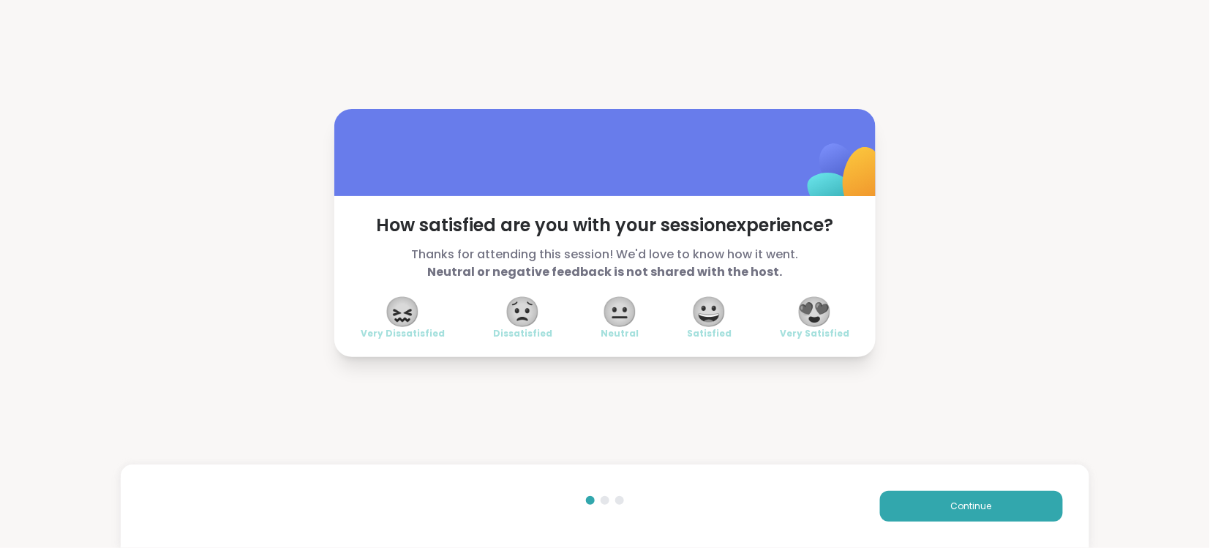
click at [821, 309] on span "😍" at bounding box center [814, 311] width 37 height 26
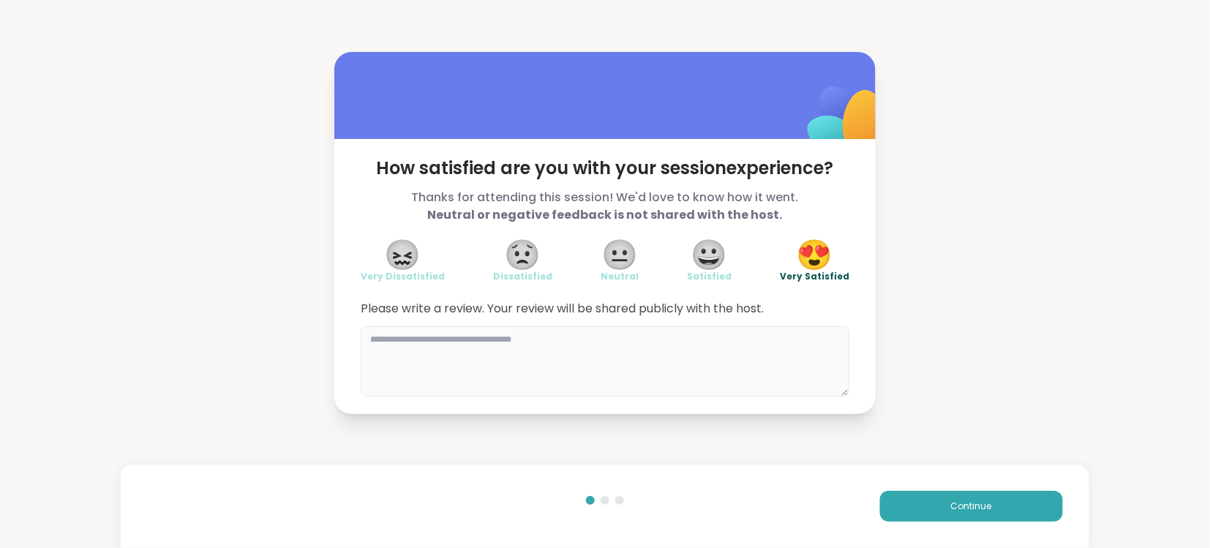
click at [723, 336] on textarea at bounding box center [605, 361] width 489 height 70
type textarea "**********"
click at [1132, 408] on div "**********" at bounding box center [605, 233] width 1210 height 466
click at [981, 510] on span "Continue" at bounding box center [971, 506] width 41 height 13
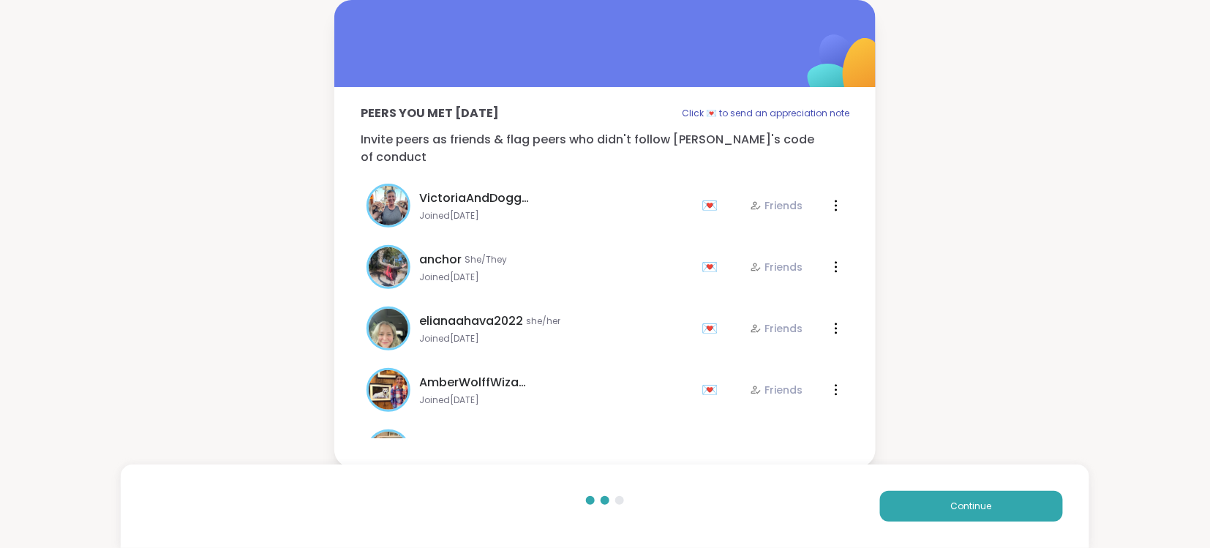
click at [692, 421] on div "Jill_B_Gratitude She/ Her Joined [DATE] 💌 Friends 💌 Friends" at bounding box center [605, 451] width 489 height 61
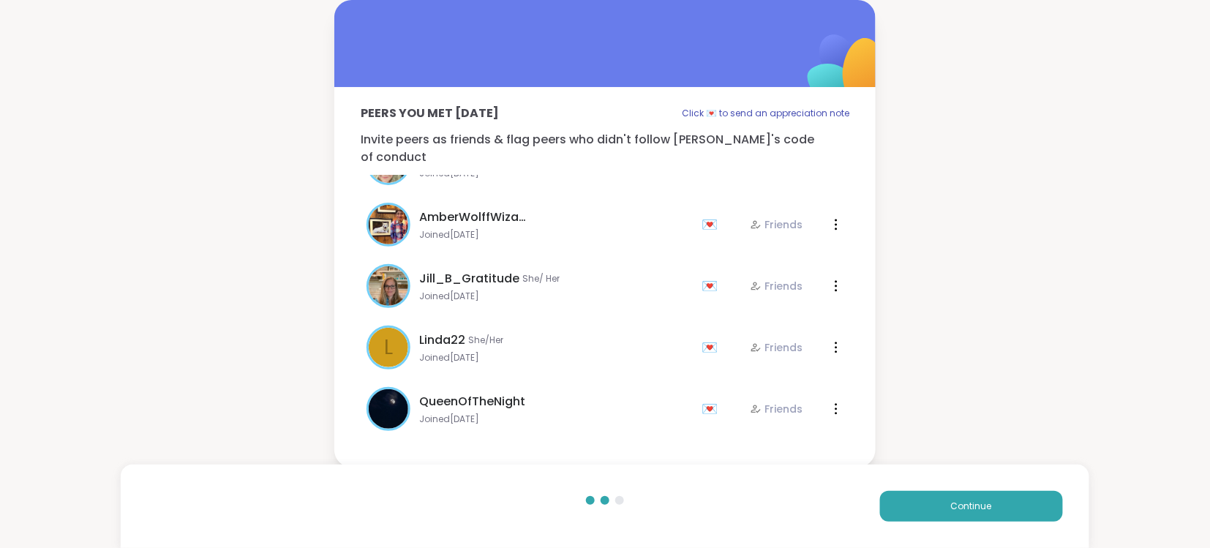
scroll to position [290, 0]
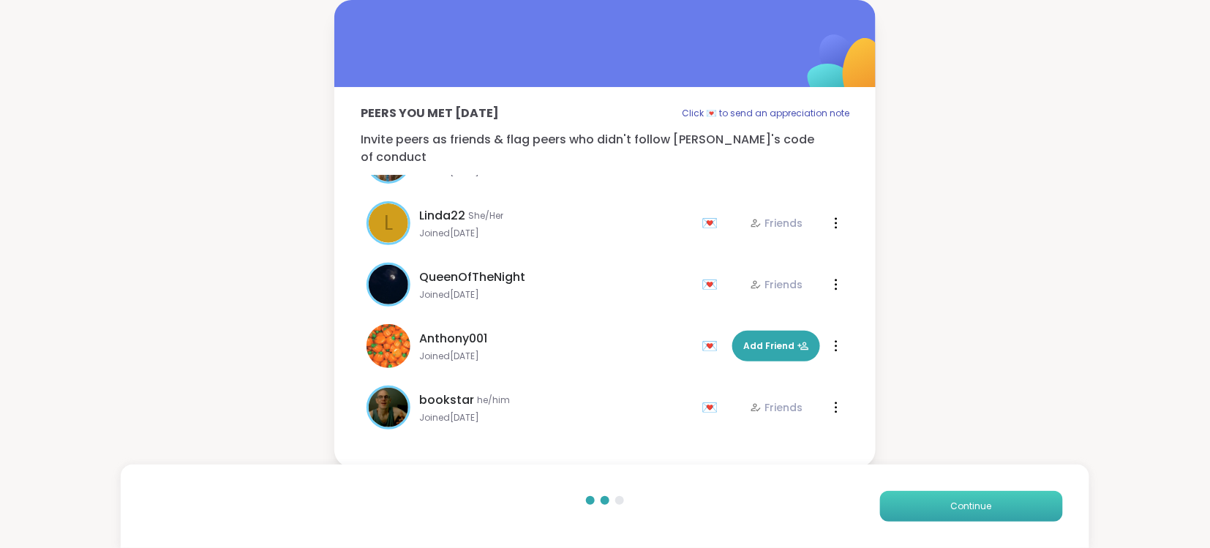
click at [973, 510] on span "Continue" at bounding box center [971, 506] width 41 height 13
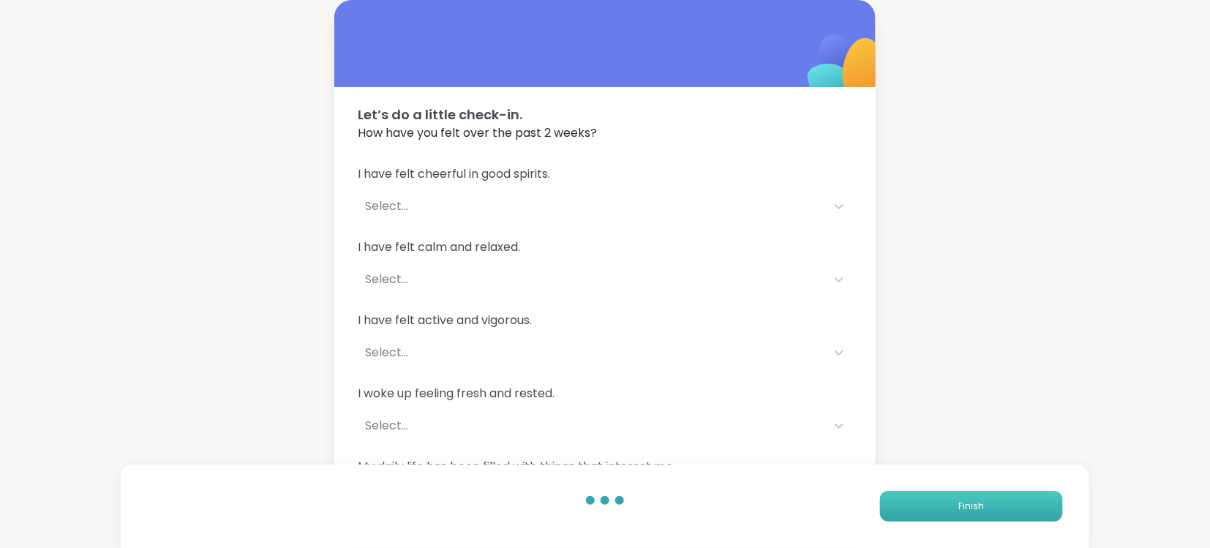
click at [973, 510] on span "Finish" at bounding box center [971, 506] width 26 height 13
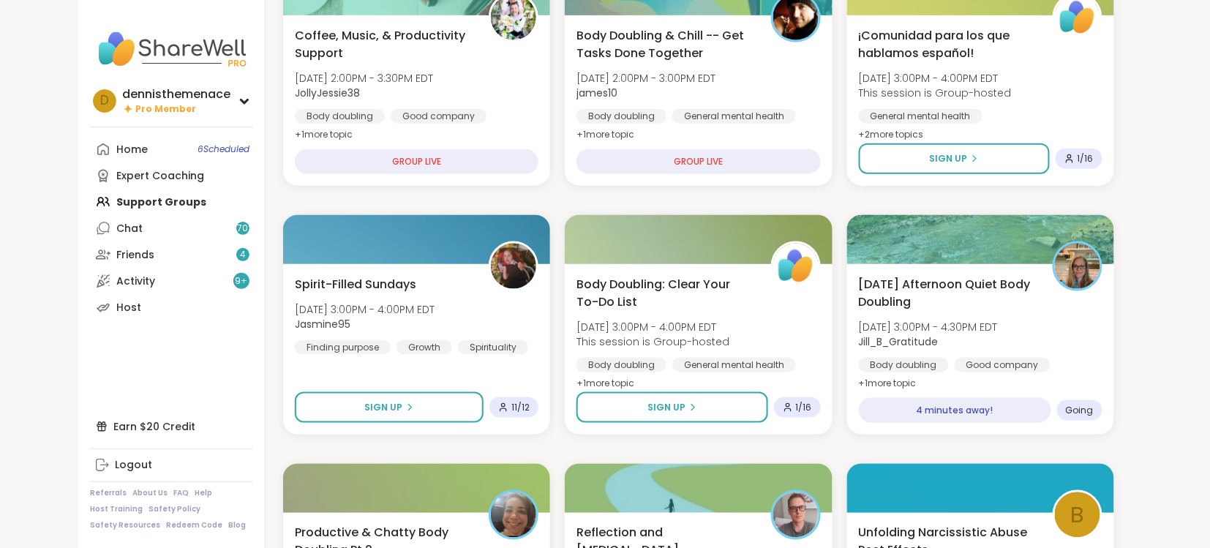
scroll to position [471, 0]
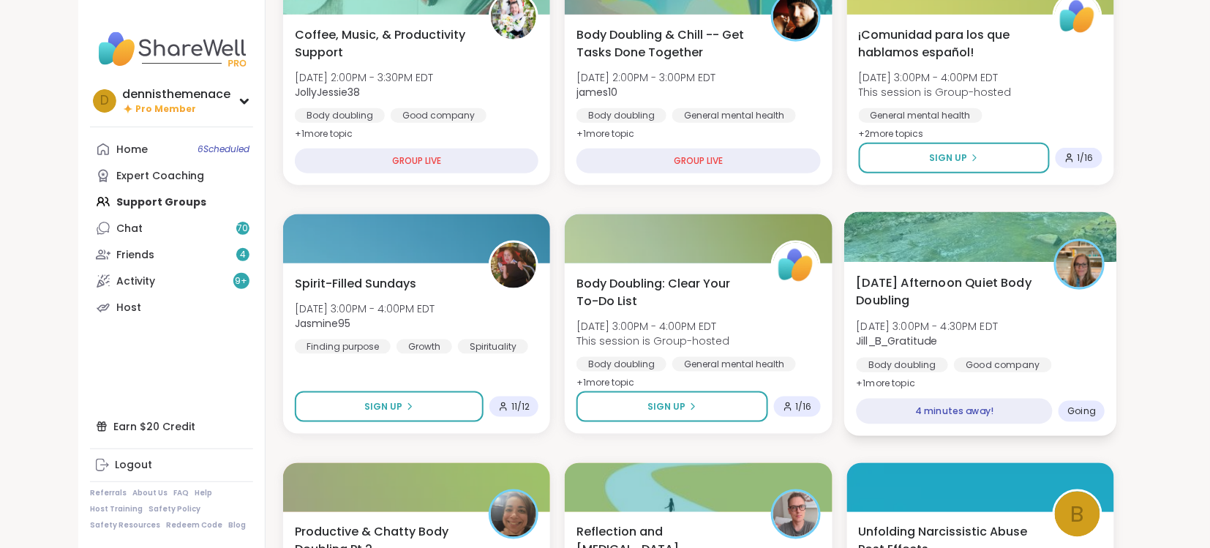
click at [969, 316] on div "[DATE] Afternoon Quiet Body Doubling [DATE] 3:00PM - 4:30PM EDT Jill_B_Gratitud…" at bounding box center [980, 333] width 249 height 119
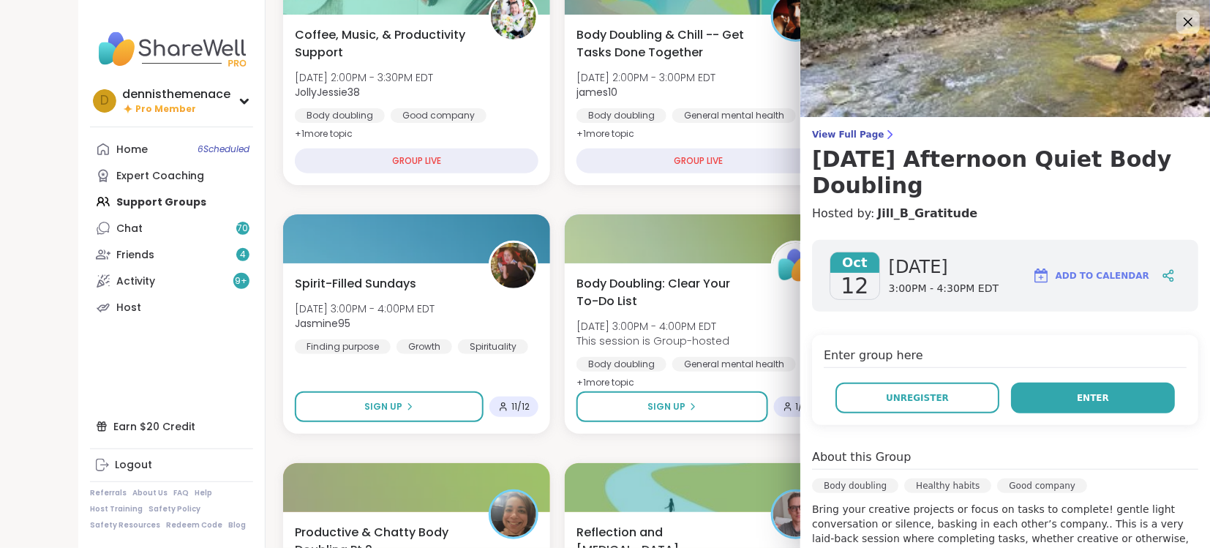
click at [1064, 382] on button "Enter" at bounding box center [1093, 397] width 164 height 31
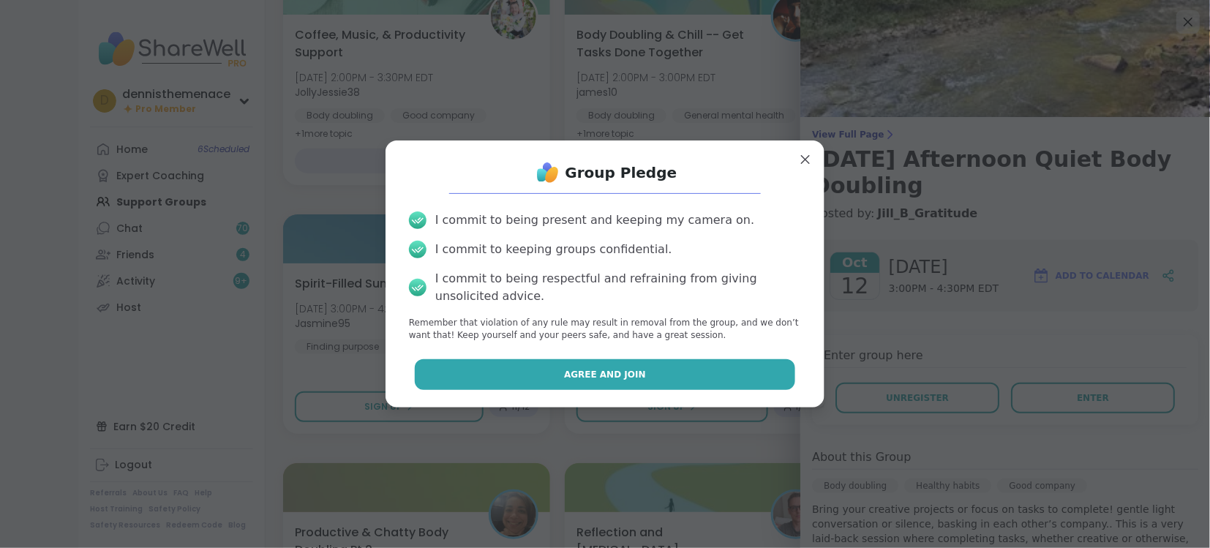
click at [593, 375] on span "Agree and Join" at bounding box center [605, 374] width 82 height 13
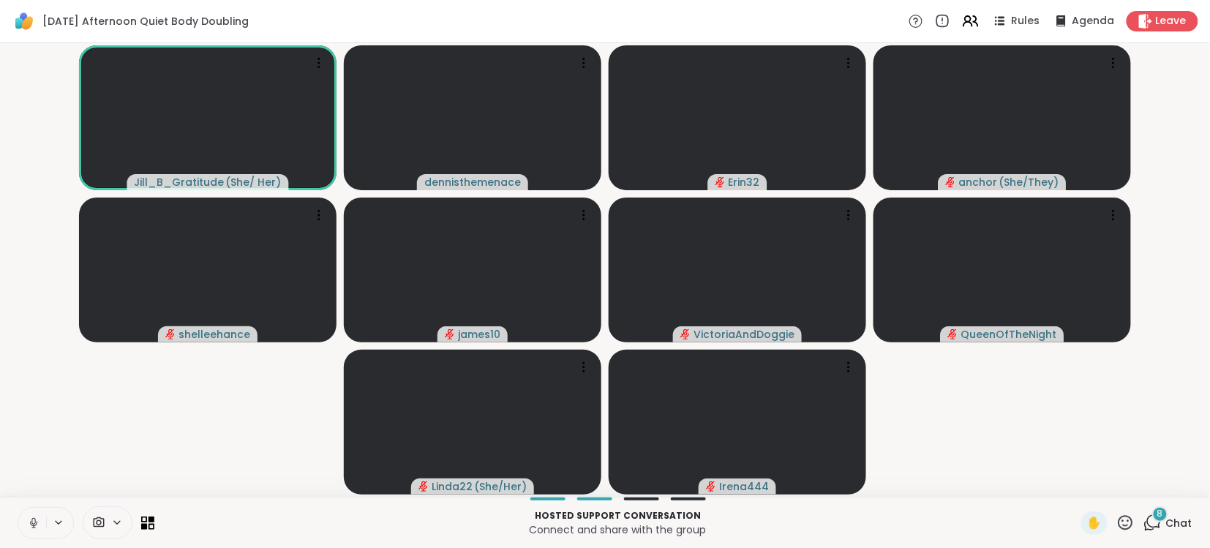
click at [33, 521] on icon at bounding box center [33, 522] width 13 height 13
click at [1181, 523] on span "Chat" at bounding box center [1179, 523] width 26 height 15
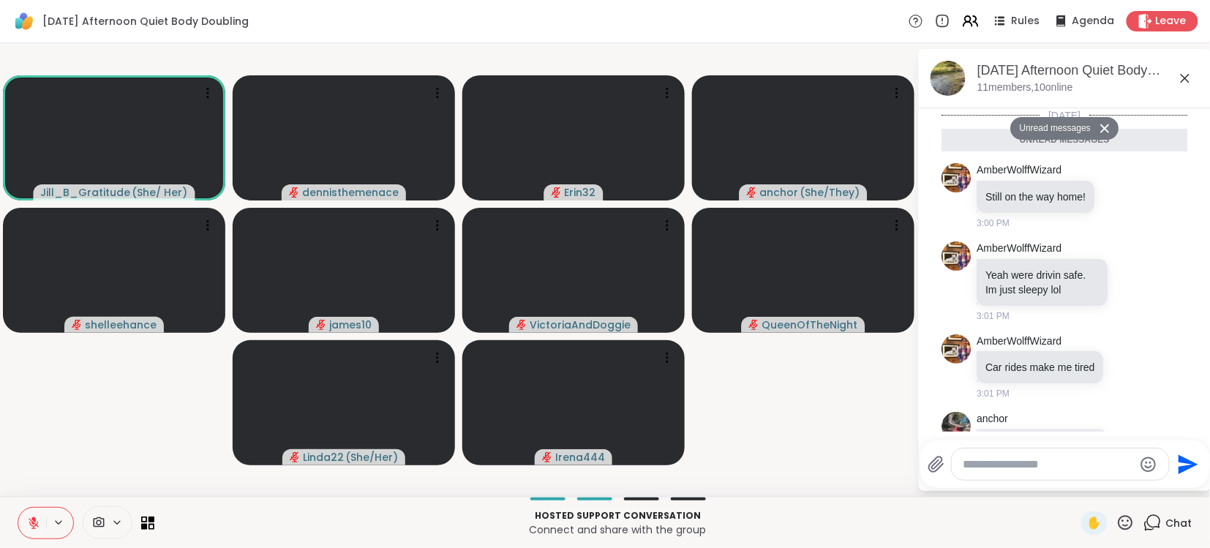
scroll to position [586, 0]
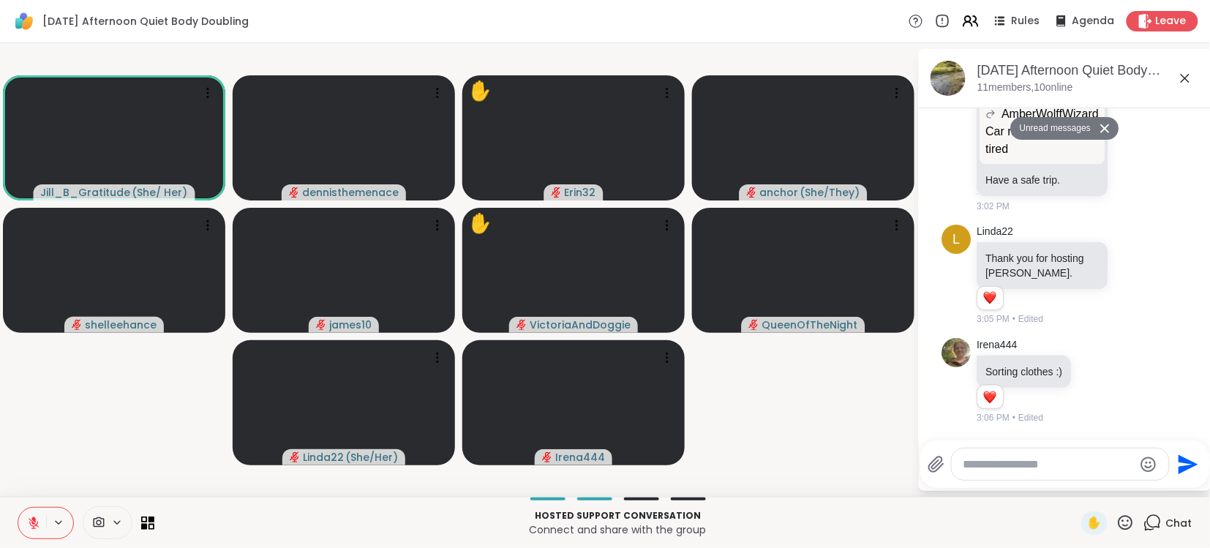
click at [28, 523] on icon at bounding box center [33, 522] width 13 height 13
click at [29, 518] on icon at bounding box center [33, 522] width 13 height 13
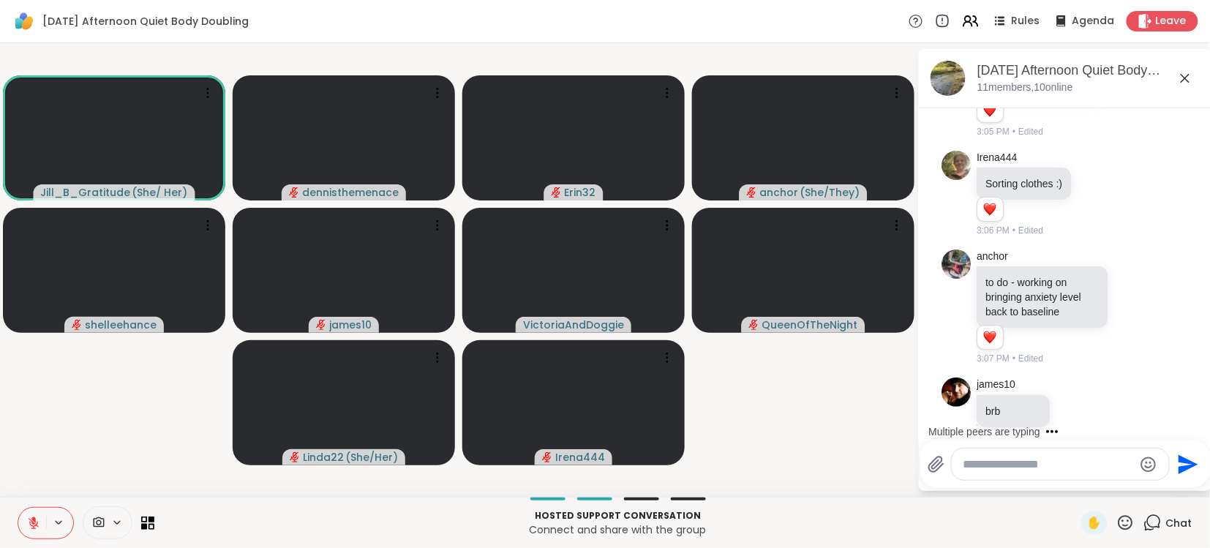
scroll to position [837, 0]
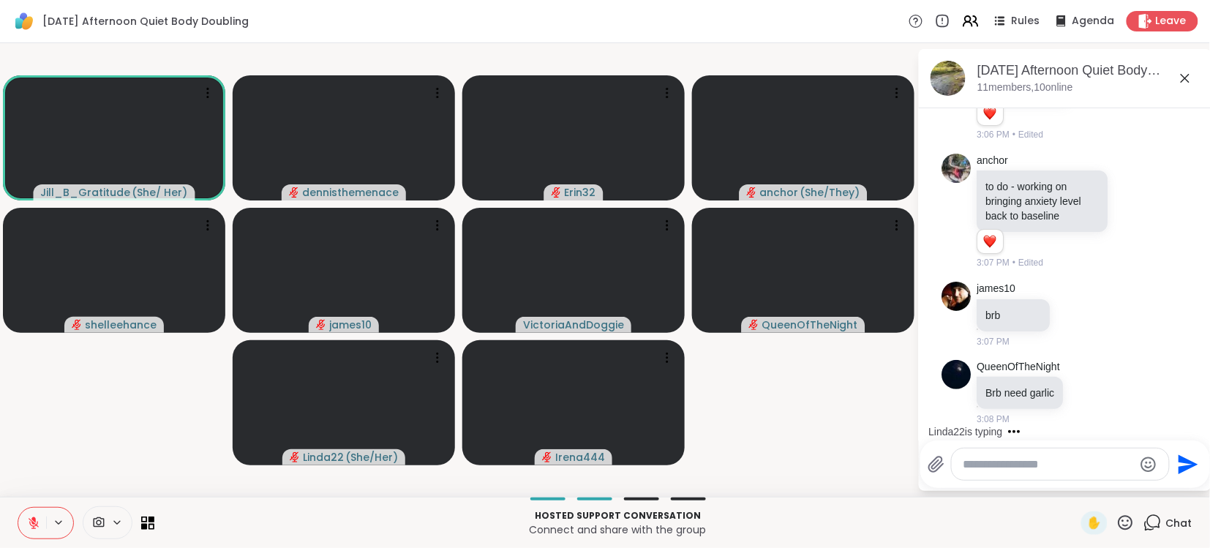
click at [32, 525] on icon at bounding box center [33, 522] width 13 height 13
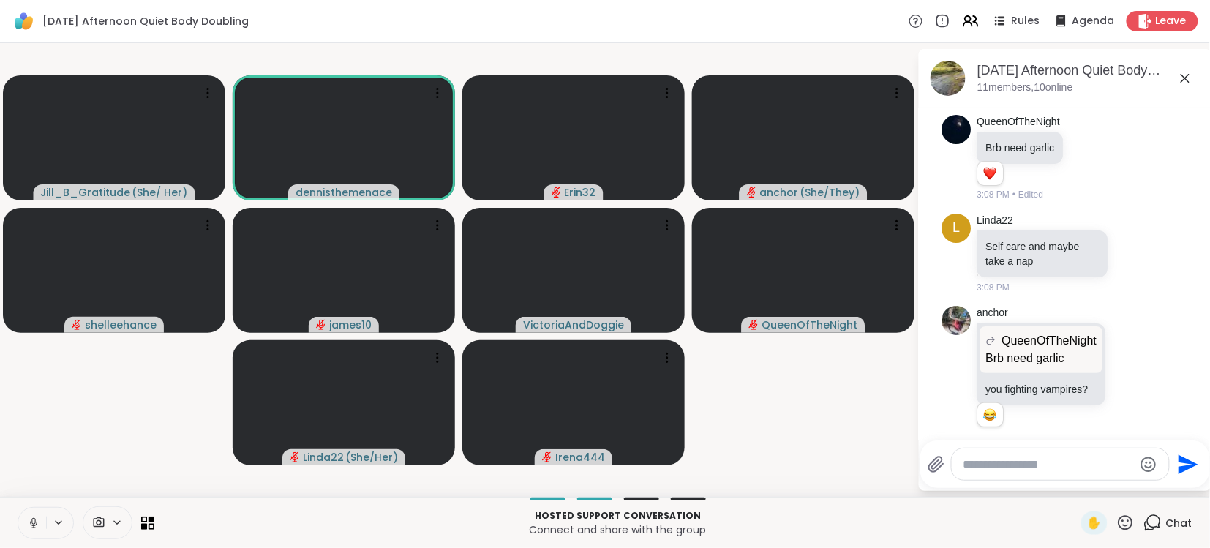
scroll to position [1099, 0]
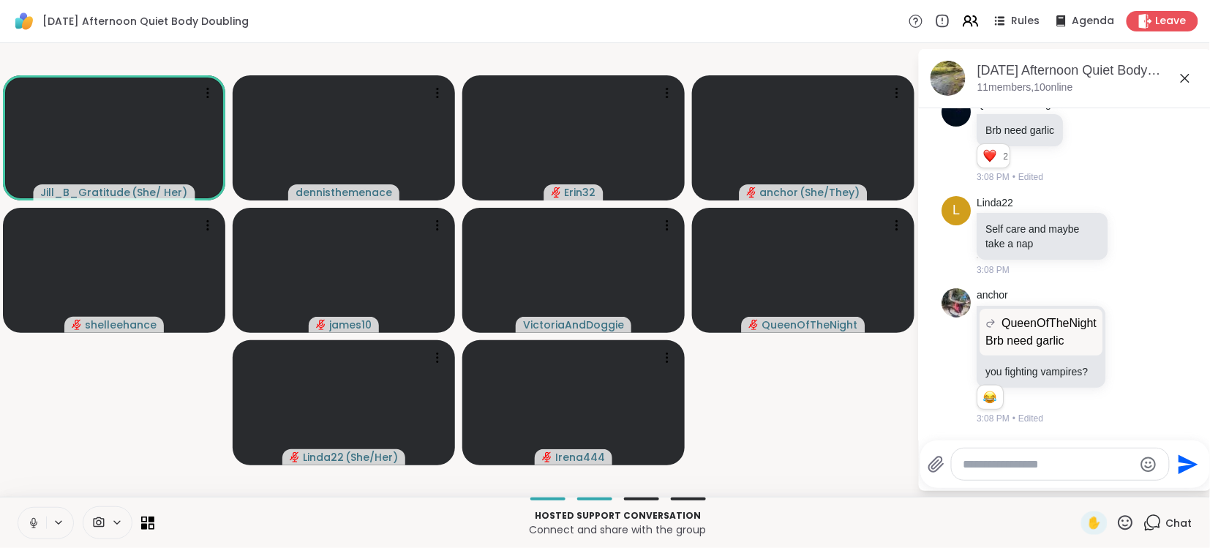
click at [36, 519] on icon at bounding box center [33, 522] width 13 height 13
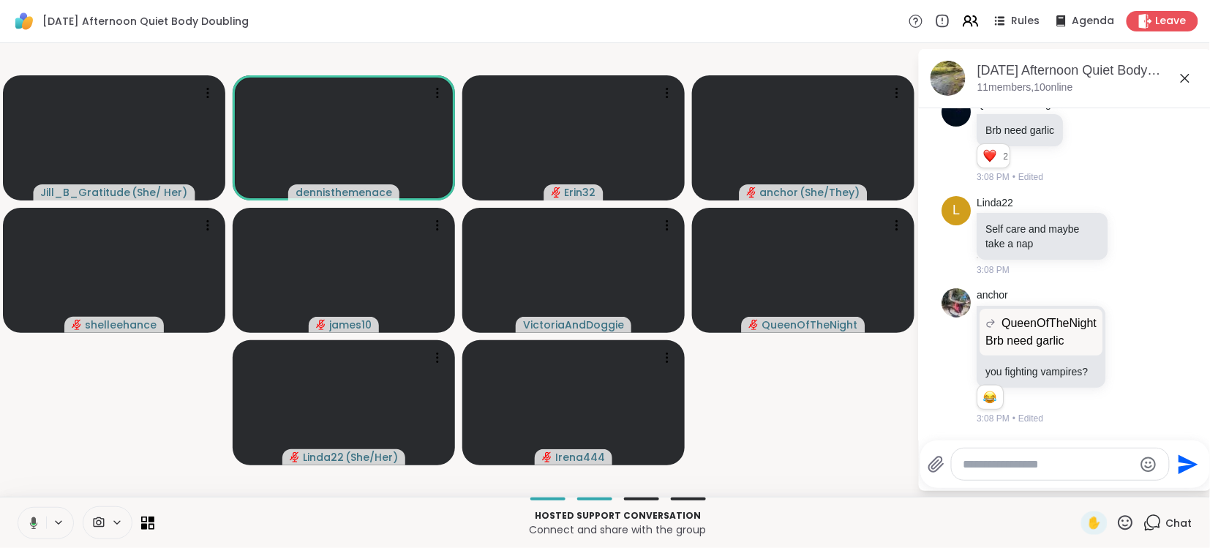
click at [36, 519] on icon at bounding box center [31, 522] width 13 height 13
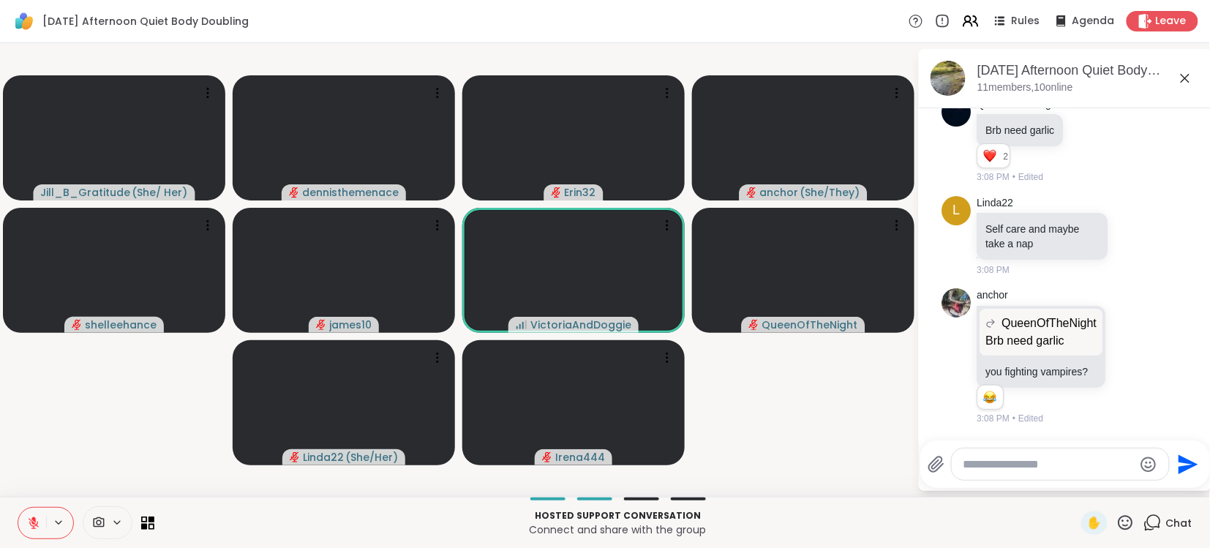
click at [37, 519] on icon at bounding box center [33, 522] width 13 height 13
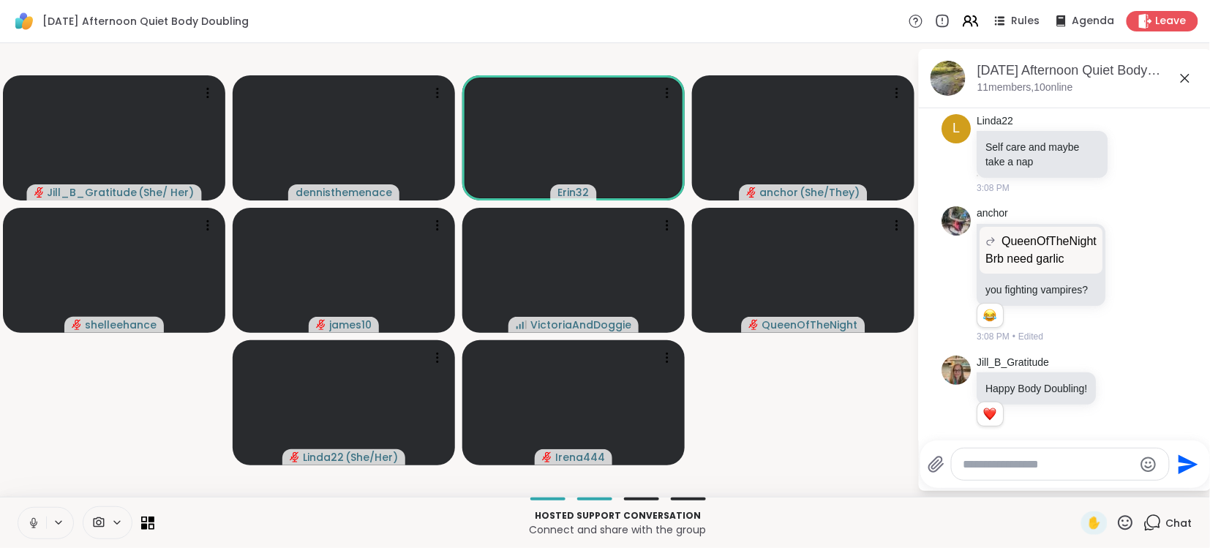
scroll to position [1198, 0]
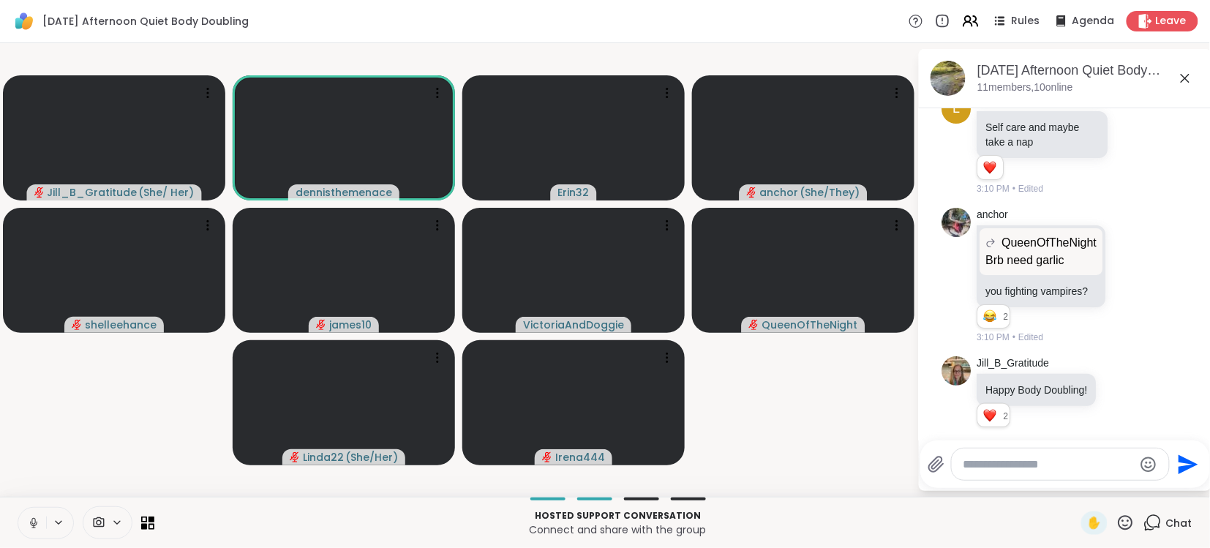
drag, startPoint x: 37, startPoint y: 519, endPoint x: 44, endPoint y: 514, distance: 8.3
click at [29, 515] on button at bounding box center [32, 523] width 28 height 31
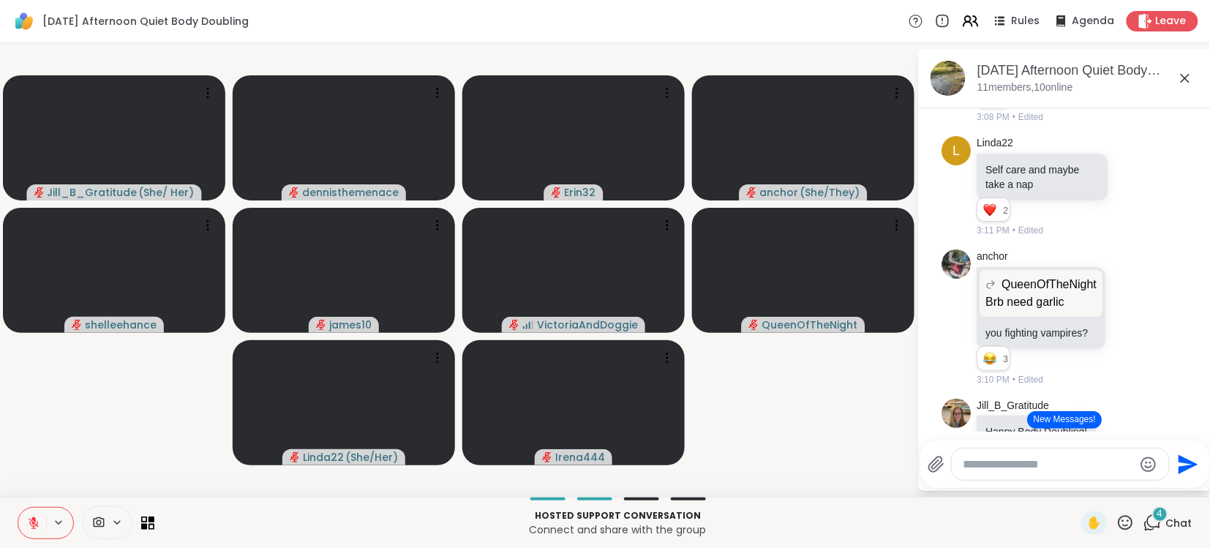
scroll to position [1498, 0]
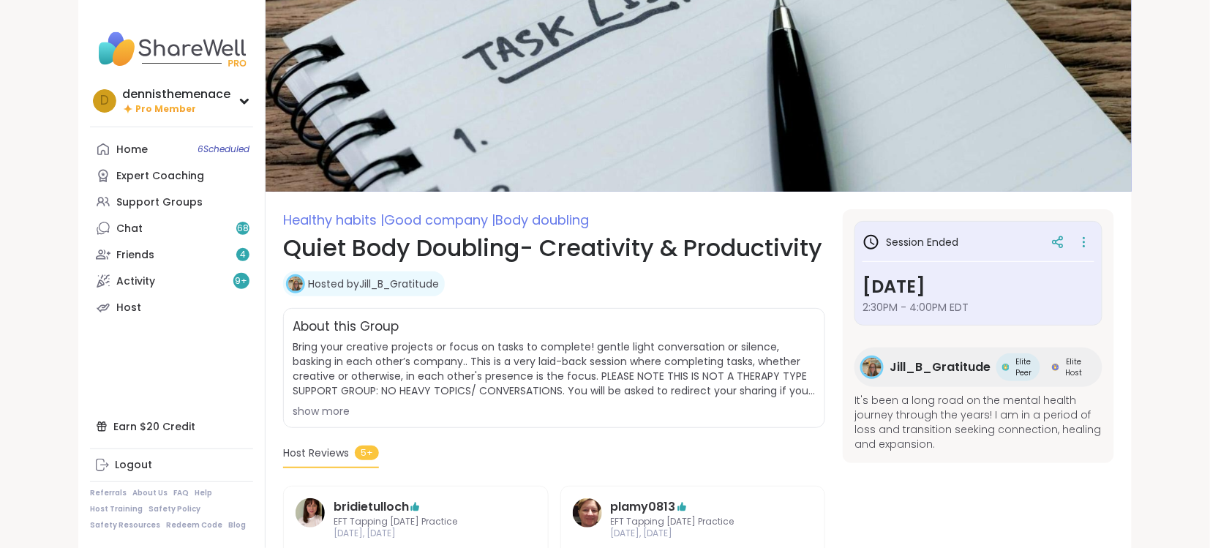
click at [541, 296] on div "Hosted by Jill_B_Gratitude" at bounding box center [554, 283] width 542 height 25
click at [148, 197] on div "Support Groups" at bounding box center [159, 202] width 86 height 15
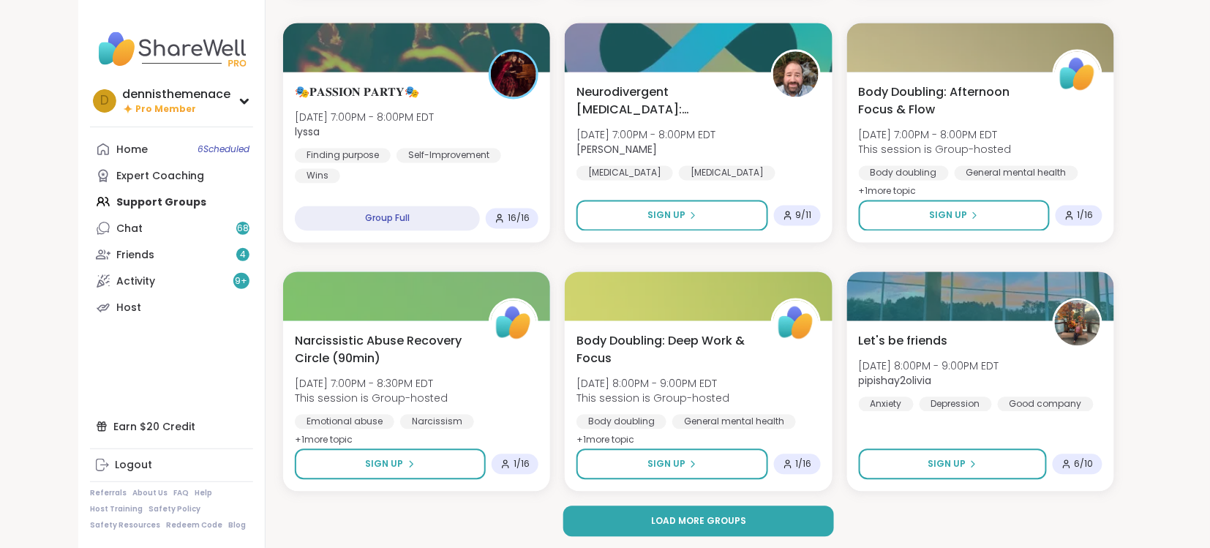
scroll to position [2653, 0]
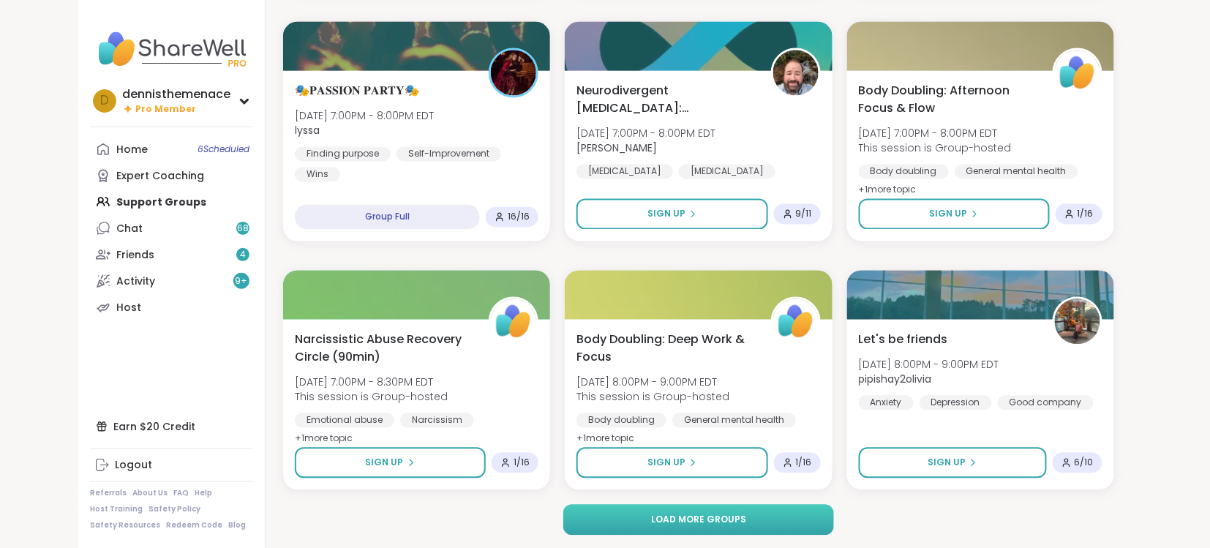
click at [694, 515] on span "Load more groups" at bounding box center [698, 519] width 95 height 13
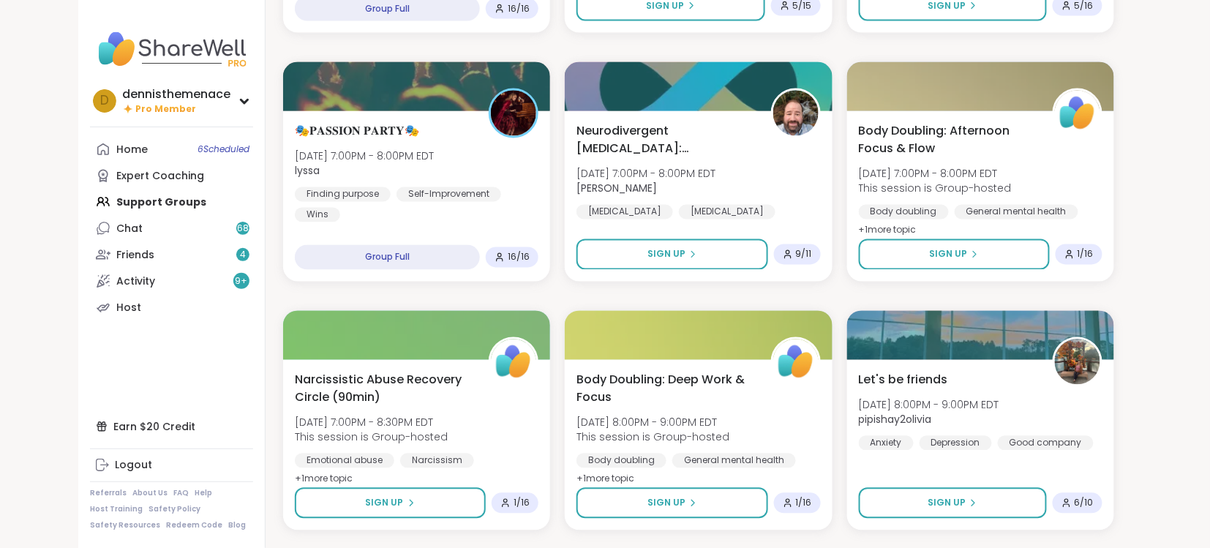
scroll to position [2614, 0]
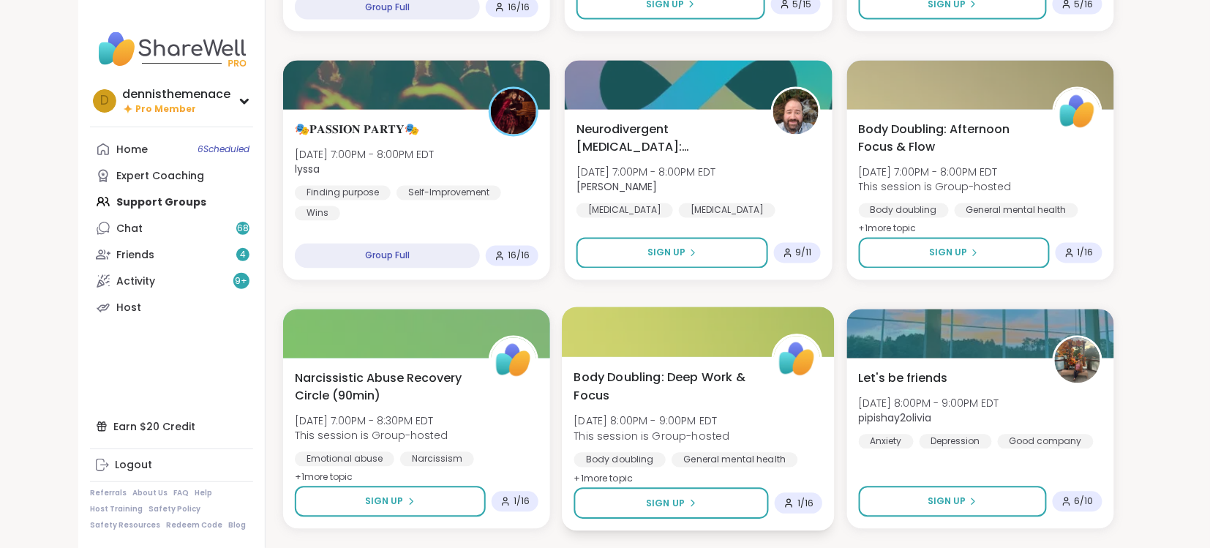
click at [769, 429] on div "Body Doubling: Deep Work & Focus Sun, Oct 12 | 8:00PM - 9:00PM EDT This session…" at bounding box center [698, 428] width 249 height 119
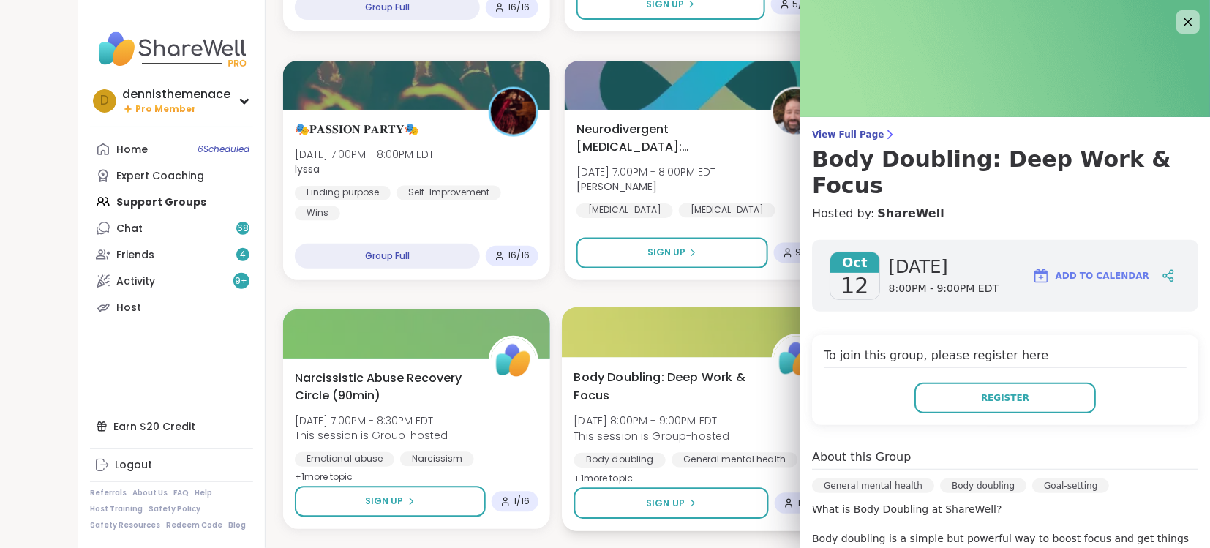
click at [769, 429] on div "Body Doubling: Deep Work & Focus Sun, Oct 12 | 8:00PM - 9:00PM EDT This session…" at bounding box center [698, 428] width 249 height 119
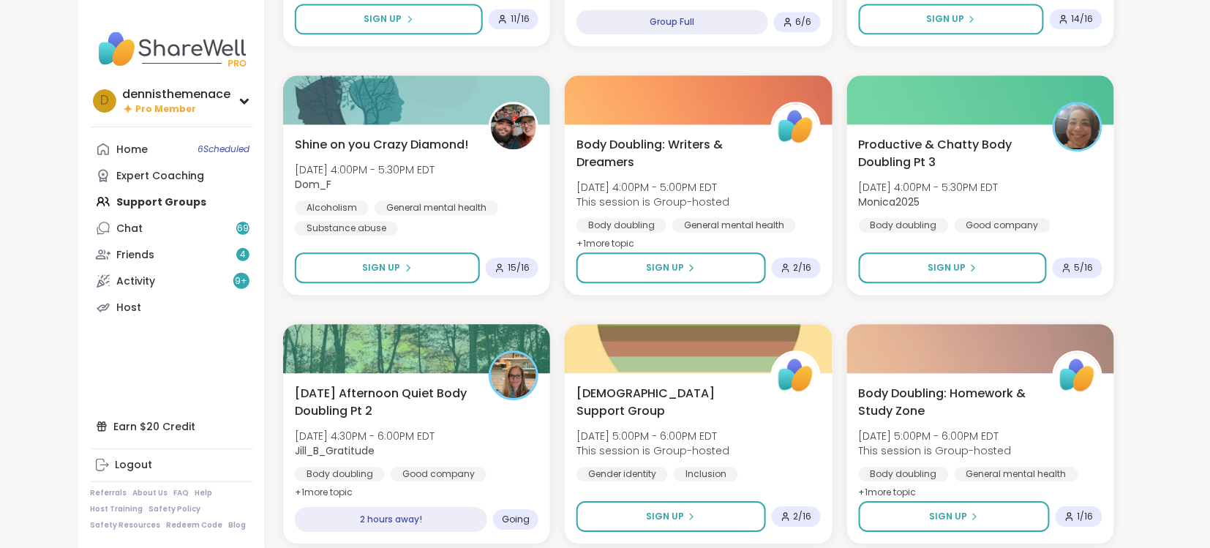
scroll to position [1185, 0]
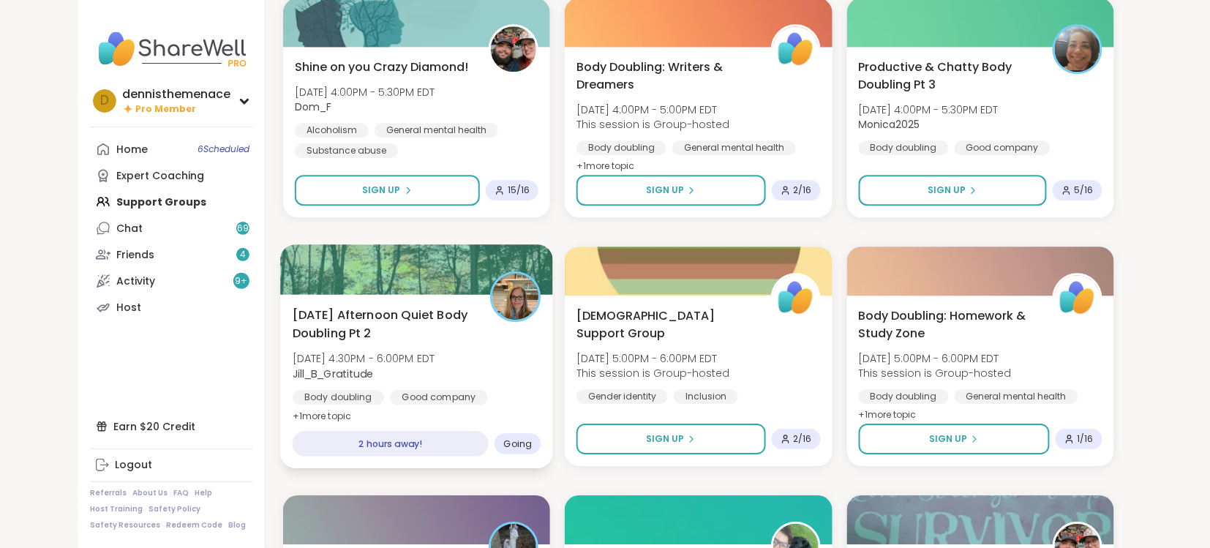
click at [431, 335] on span "[DATE] Afternoon Quiet Body Doubling Pt 2" at bounding box center [383, 324] width 181 height 36
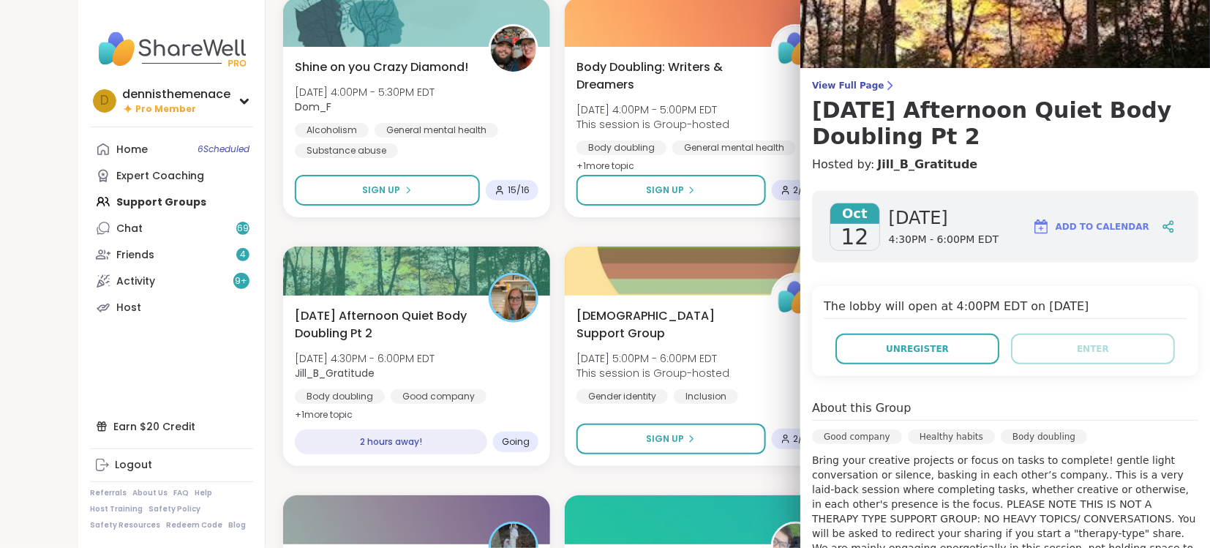
scroll to position [0, 0]
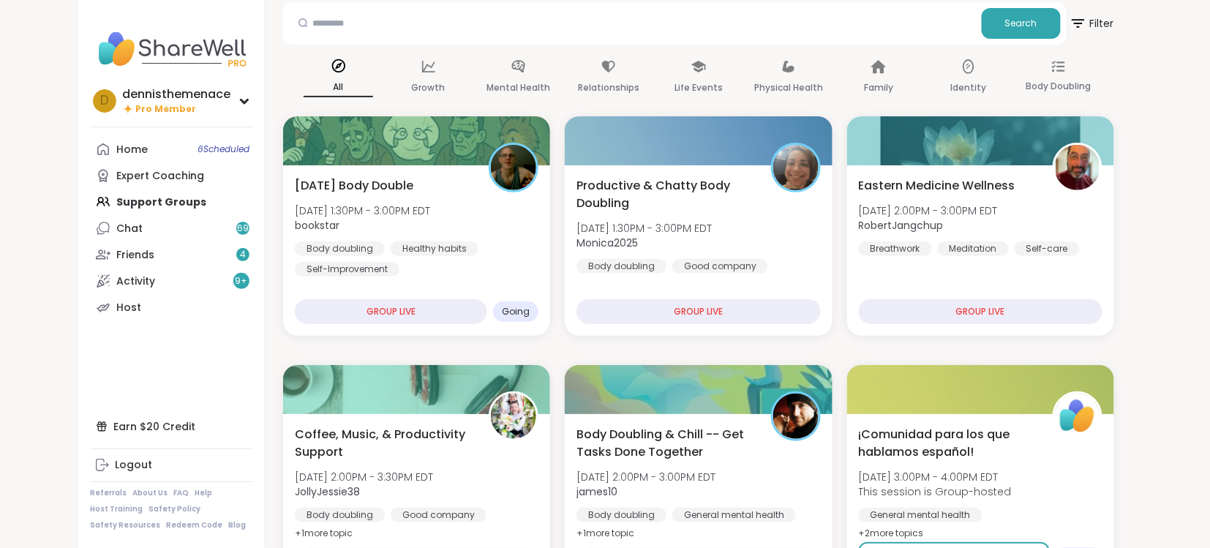
scroll to position [55, 0]
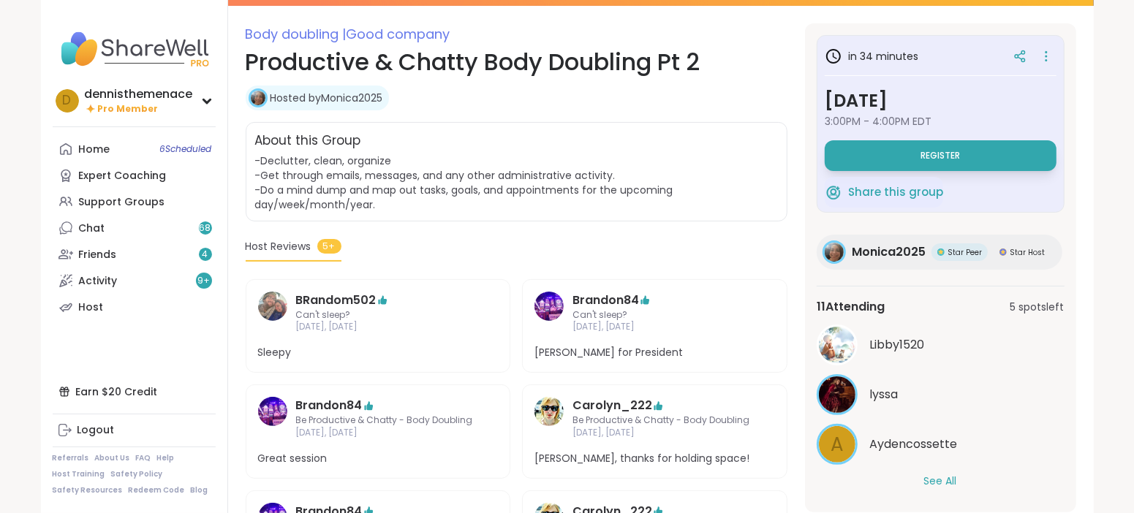
scroll to position [258, 0]
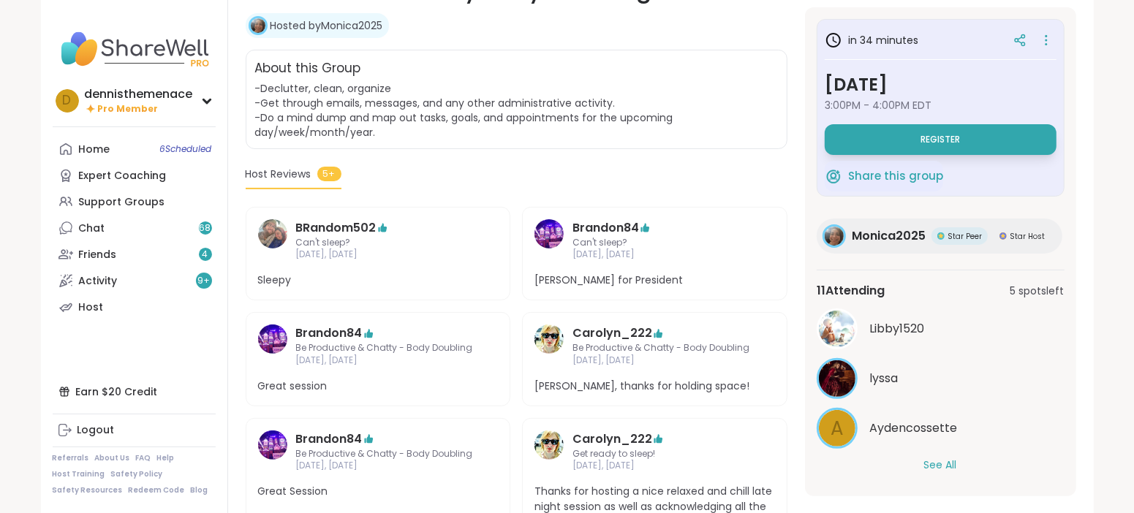
click at [230, 217] on section "Body doubling | Good company Productive & Chatty Body Doubling Pt 2 Hosted by M…" at bounding box center [661, 247] width 866 height 592
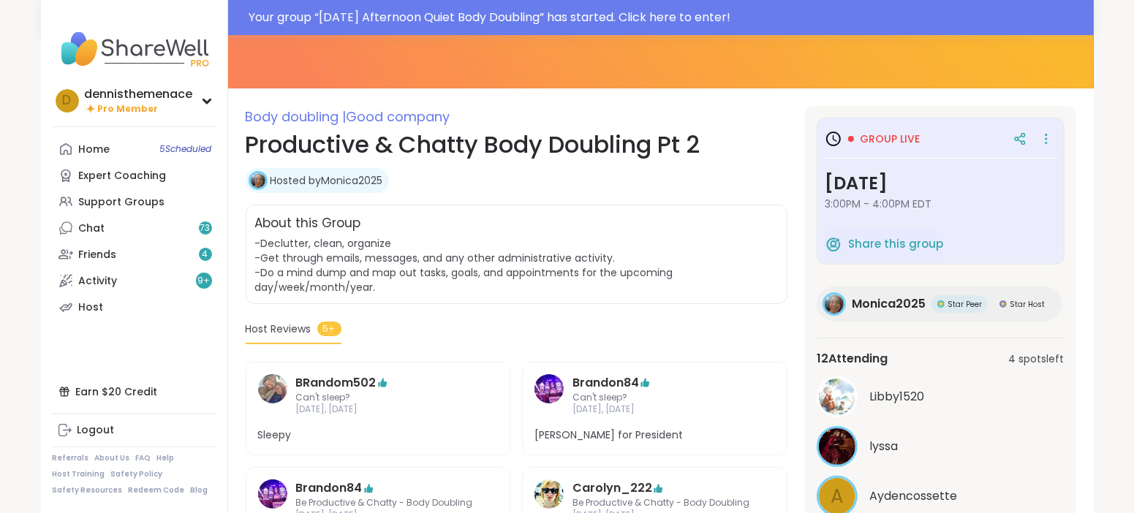
scroll to position [197, 0]
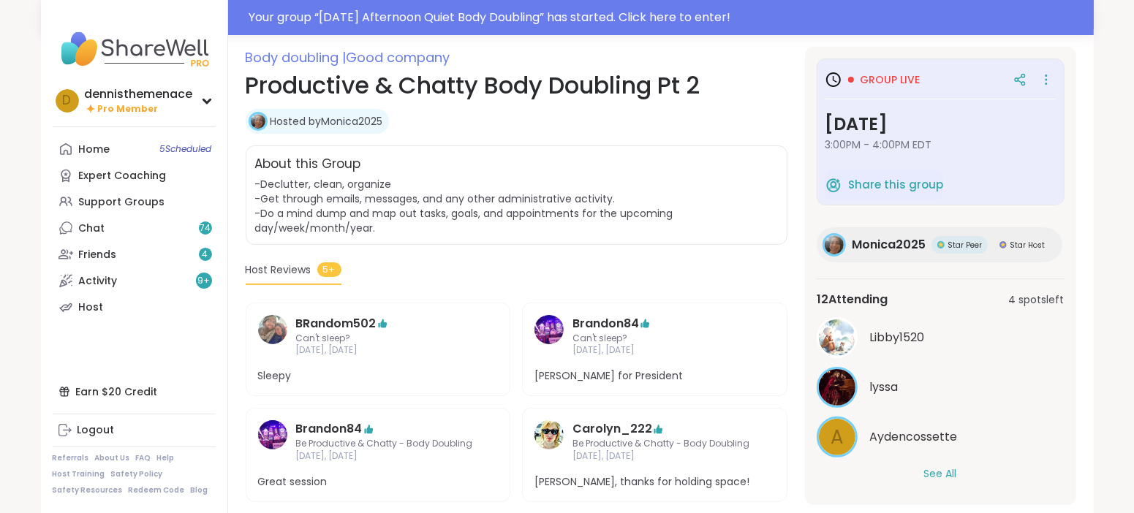
click at [938, 478] on button "See All" at bounding box center [940, 474] width 33 height 15
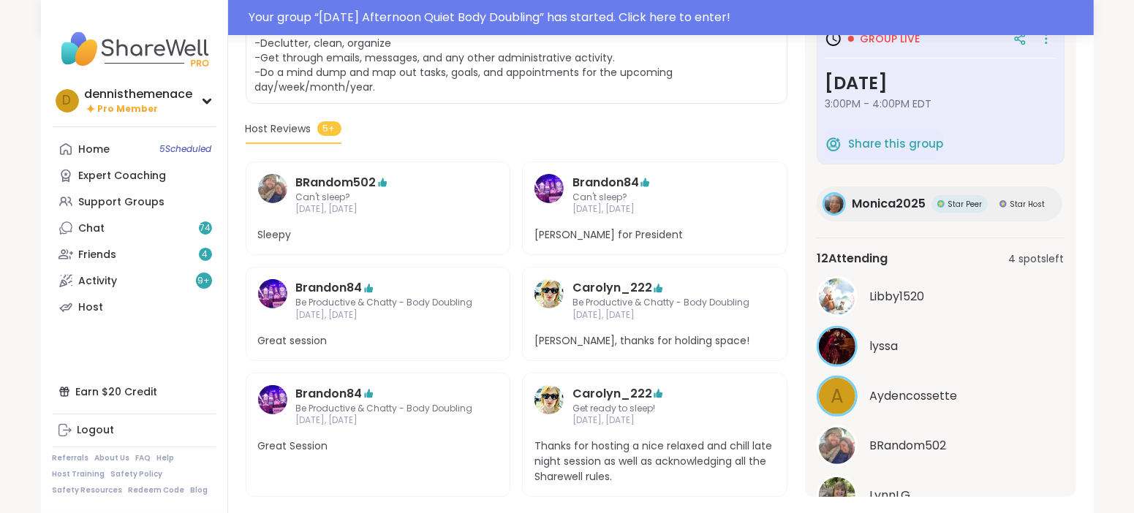
scroll to position [362, 0]
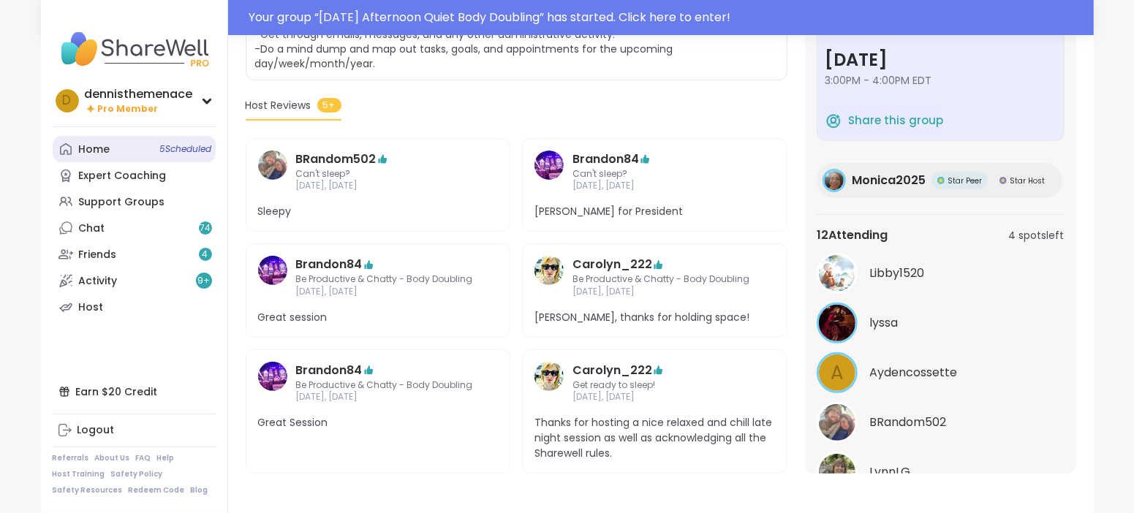
click at [99, 144] on div "Home 5 Scheduled" at bounding box center [94, 150] width 31 height 15
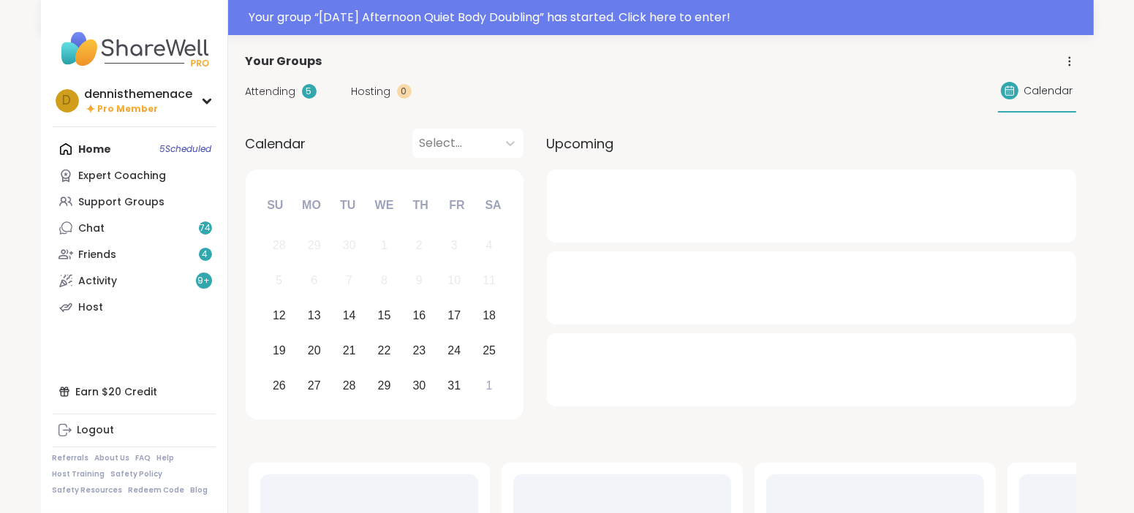
click at [99, 144] on div "Home 5 Scheduled Expert Coaching Support Groups Chat 74 Friends 4 Activity 9 + …" at bounding box center [134, 228] width 163 height 184
